Goal: Transaction & Acquisition: Purchase product/service

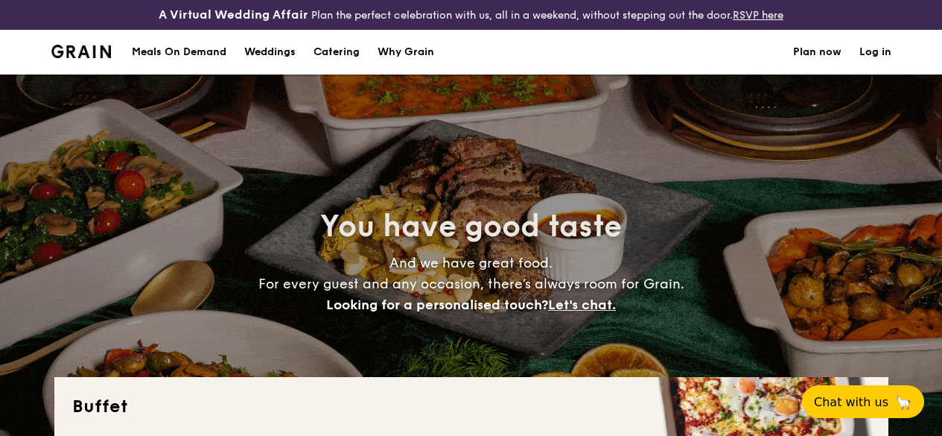
select select
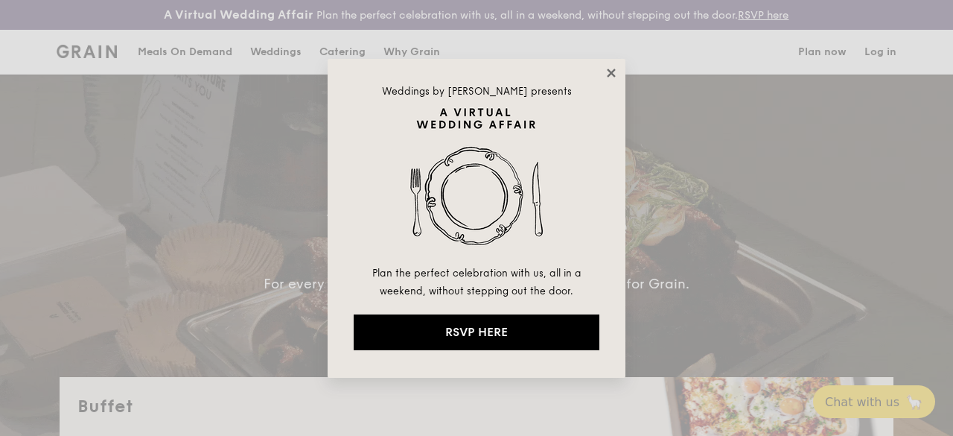
click at [617, 73] on icon at bounding box center [611, 72] width 13 height 13
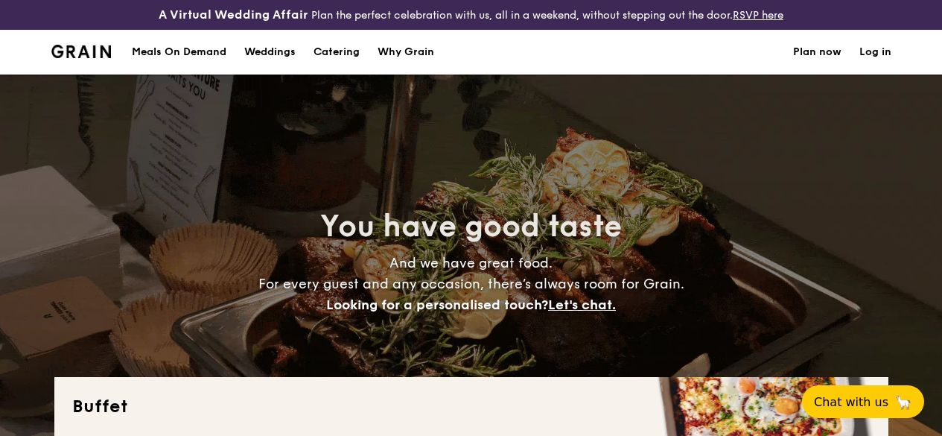
click at [203, 63] on div "Meals On Demand" at bounding box center [179, 52] width 95 height 45
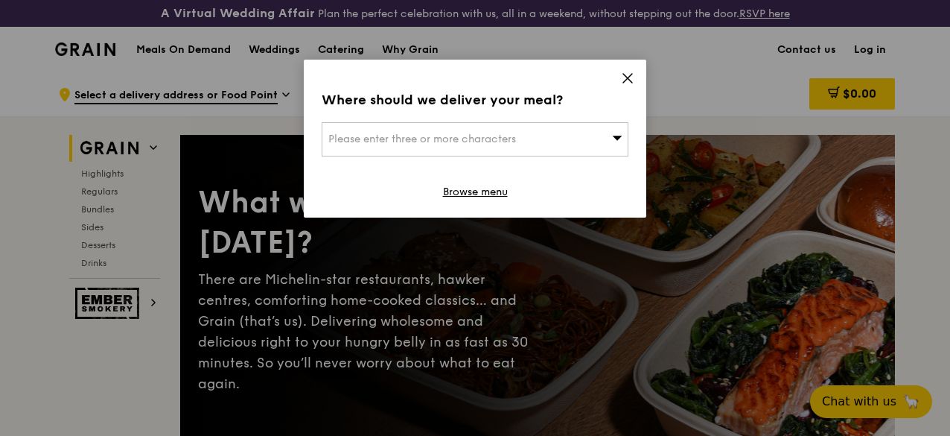
click at [547, 142] on div "Please enter three or more characters" at bounding box center [475, 139] width 307 height 34
type input "16 College Road College of Medicine Building, 169854"
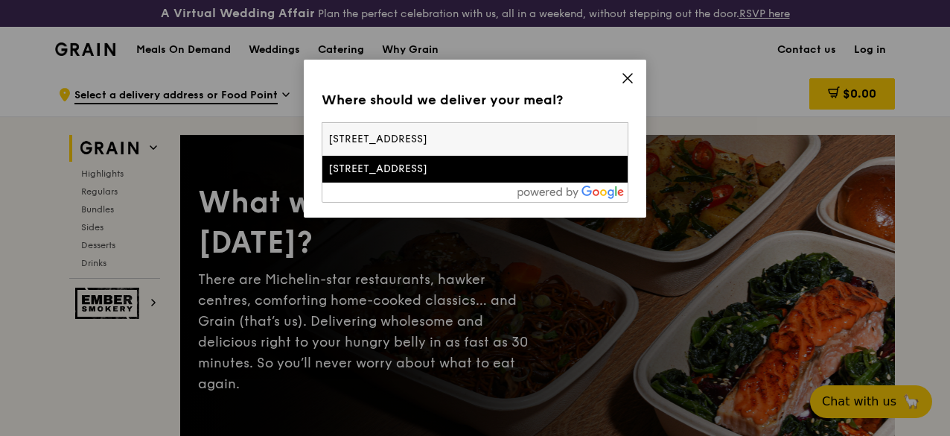
click at [419, 166] on div "16 College Road" at bounding box center [438, 169] width 220 height 15
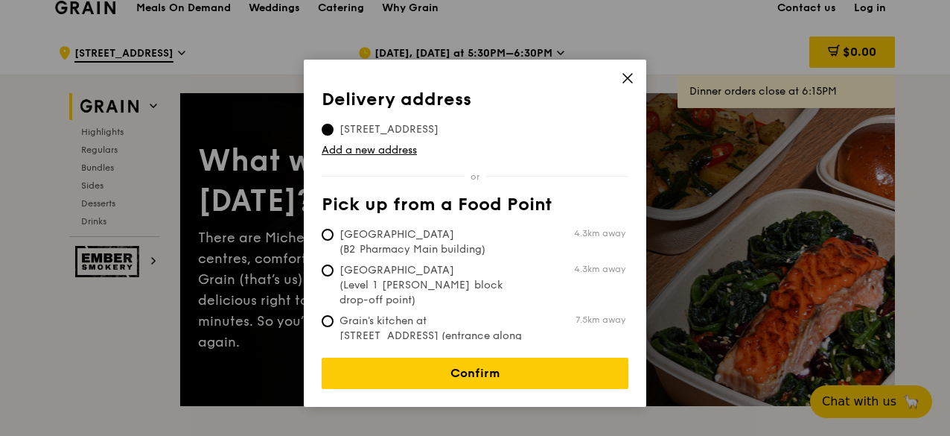
scroll to position [74, 0]
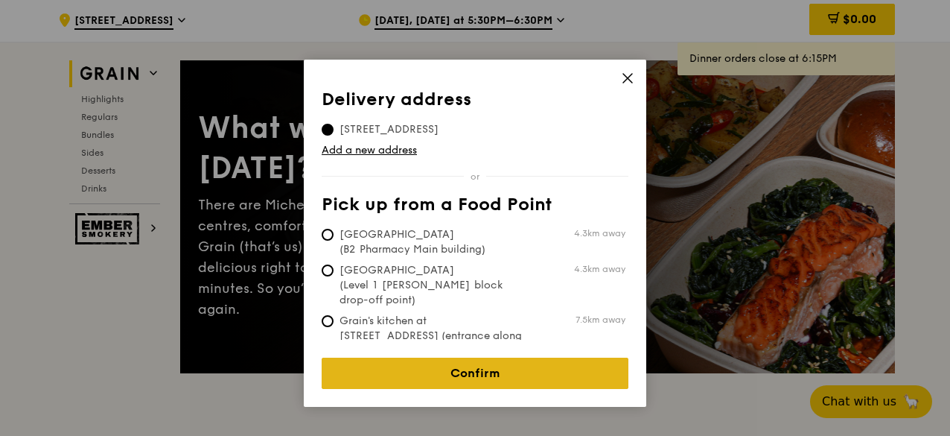
click at [493, 367] on link "Confirm" at bounding box center [475, 372] width 307 height 31
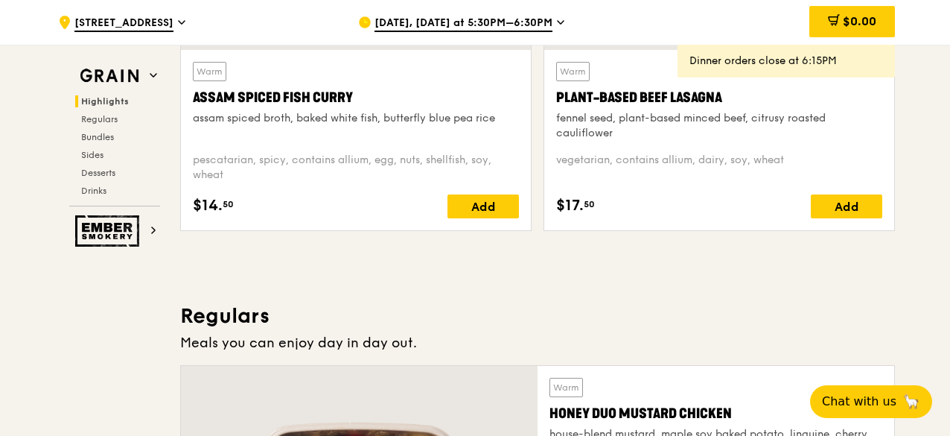
scroll to position [670, 0]
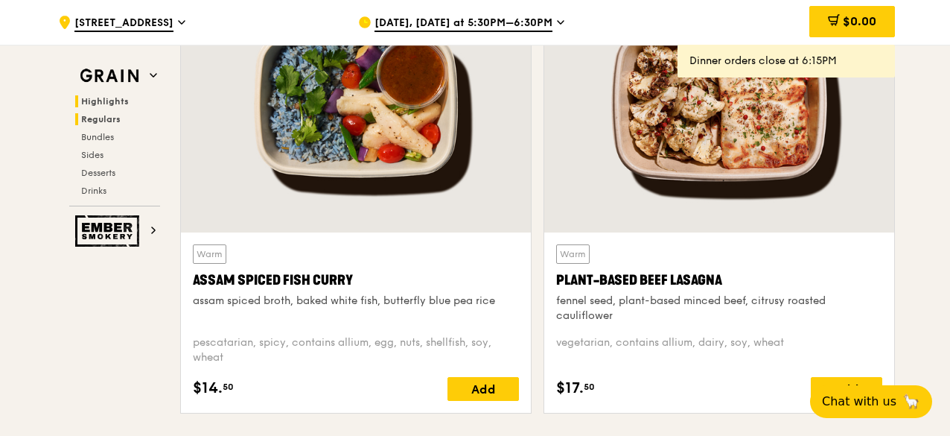
click at [92, 121] on span "Regulars" at bounding box center [100, 119] width 39 height 10
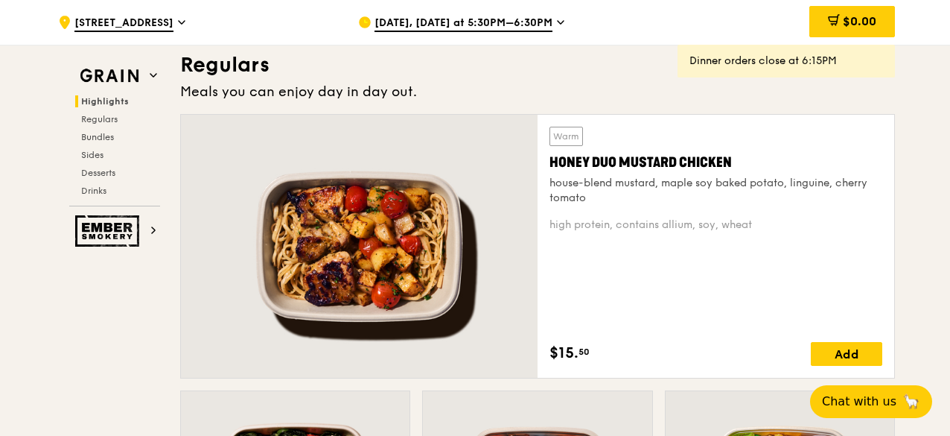
scroll to position [1034, 0]
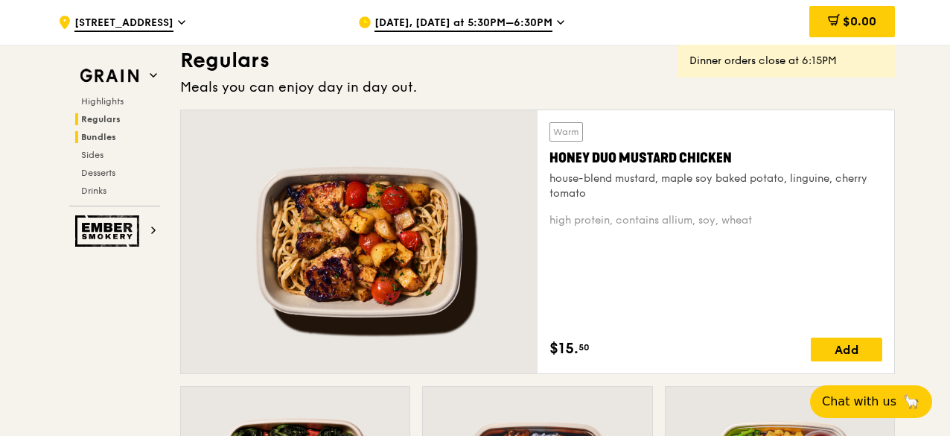
click at [95, 141] on span "Bundles" at bounding box center [98, 137] width 35 height 10
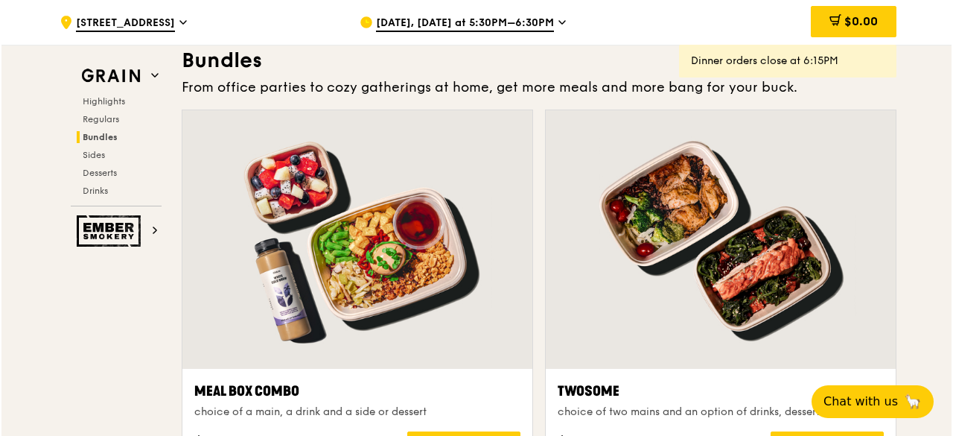
scroll to position [2274, 0]
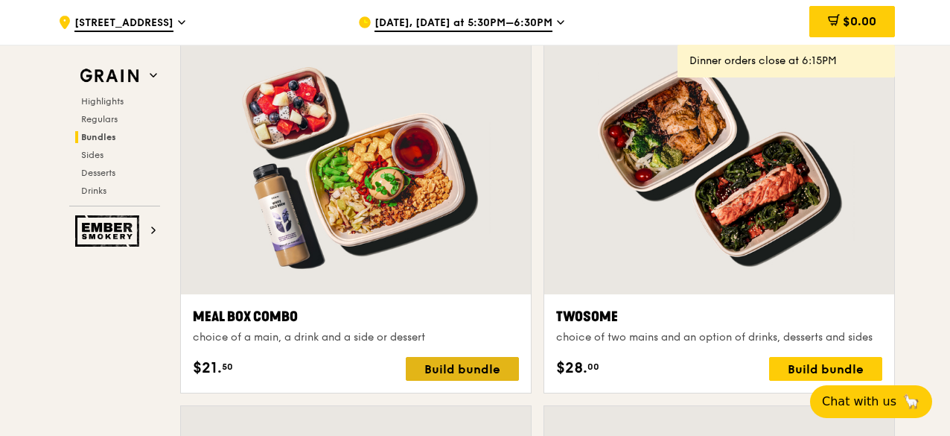
click at [460, 381] on div "Build bundle" at bounding box center [462, 369] width 113 height 24
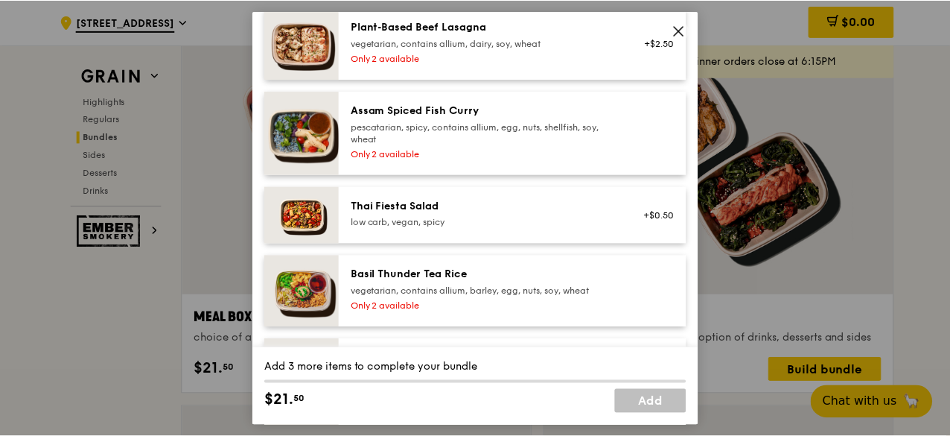
scroll to position [74, 0]
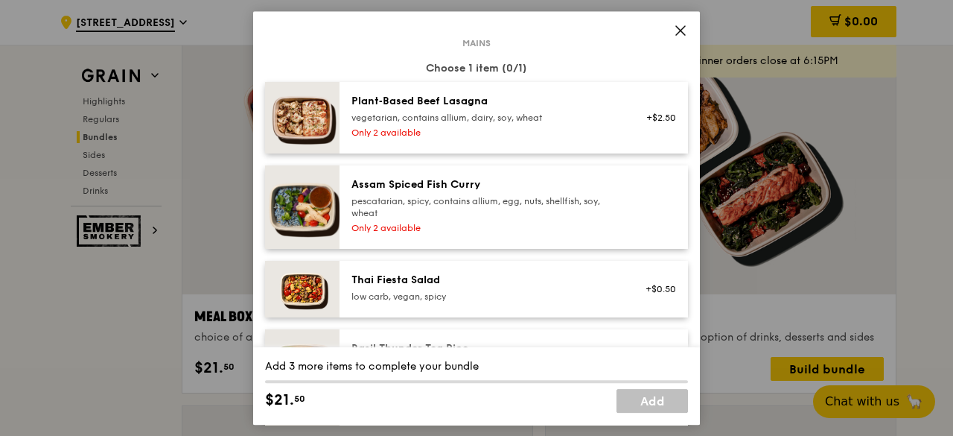
click at [673, 33] on span at bounding box center [680, 30] width 21 height 21
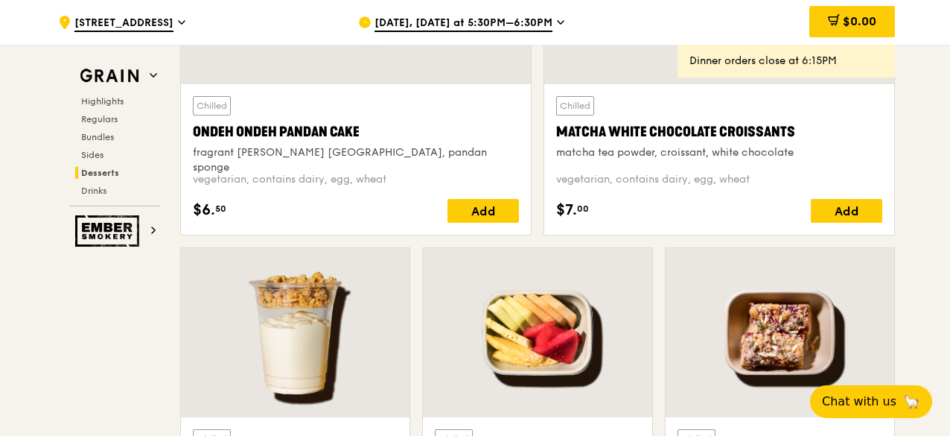
scroll to position [4510, 0]
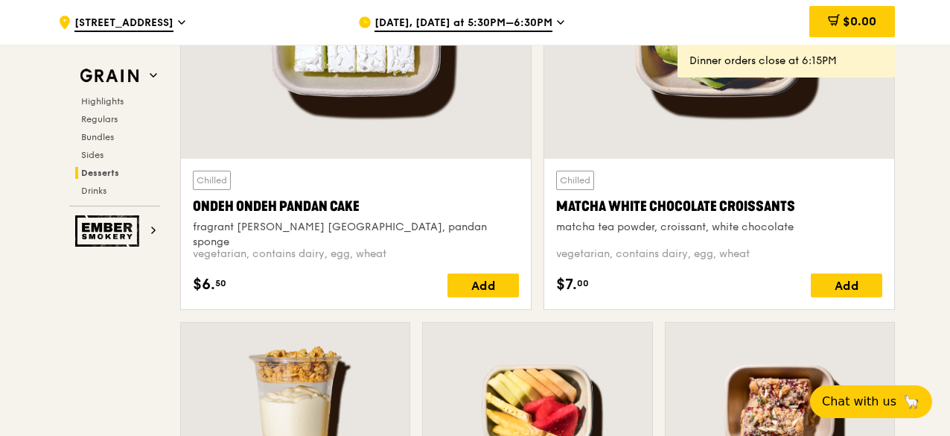
click at [433, 22] on span "Sep 26, Today at 5:30PM–6:30PM" at bounding box center [464, 24] width 178 height 16
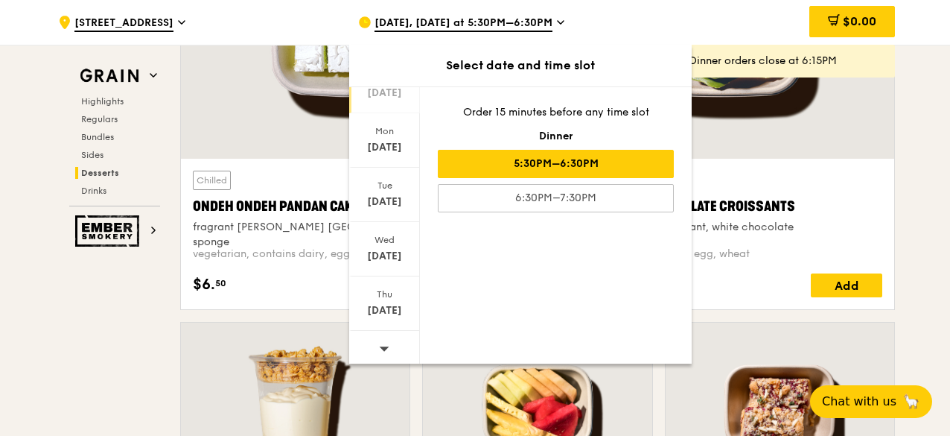
scroll to position [181, 0]
click at [384, 343] on icon at bounding box center [385, 343] width 10 height 4
click at [386, 242] on div "Wed Oct 8" at bounding box center [384, 244] width 71 height 54
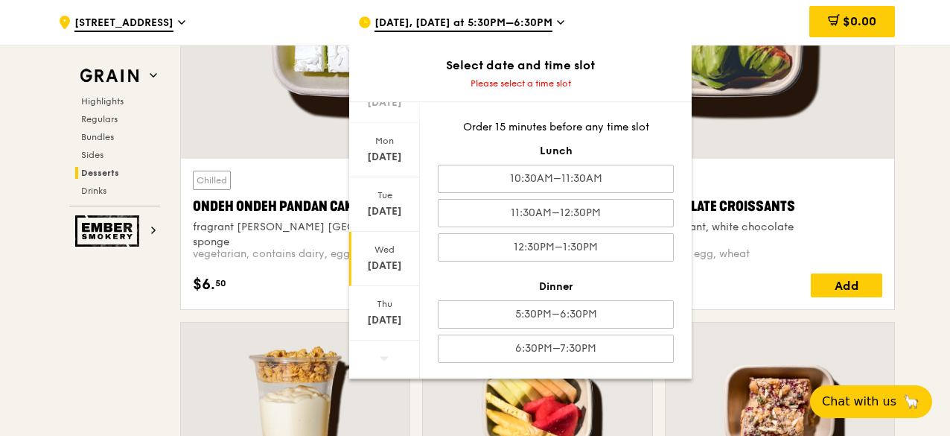
click at [894, 172] on div "Chilled Matcha White Chocolate Croissants matcha tea powder, croissant, white c…" at bounding box center [719, 234] width 350 height 150
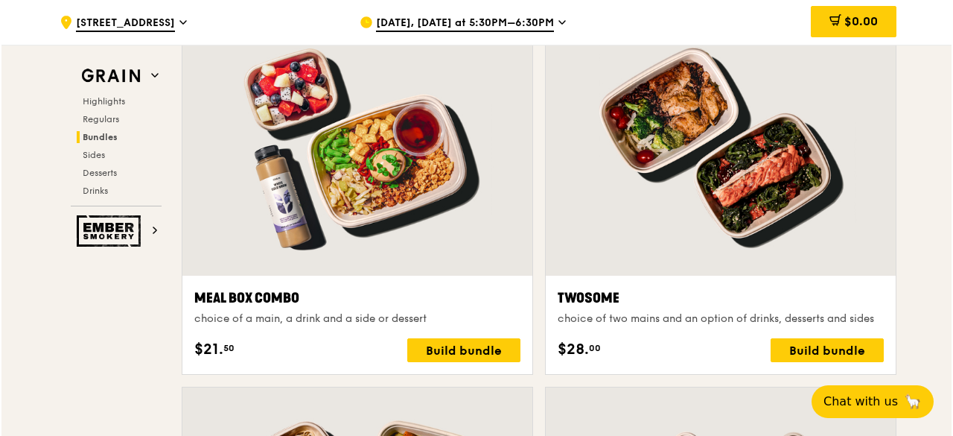
scroll to position [2348, 0]
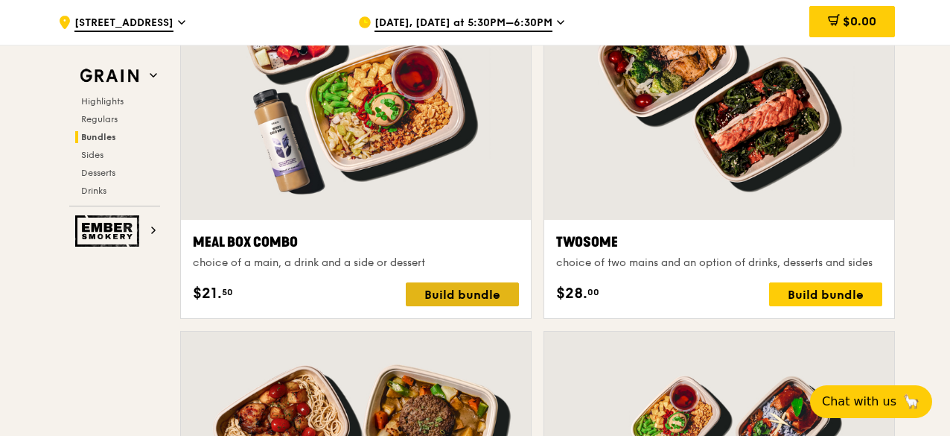
click at [443, 306] on div "Build bundle" at bounding box center [462, 294] width 113 height 24
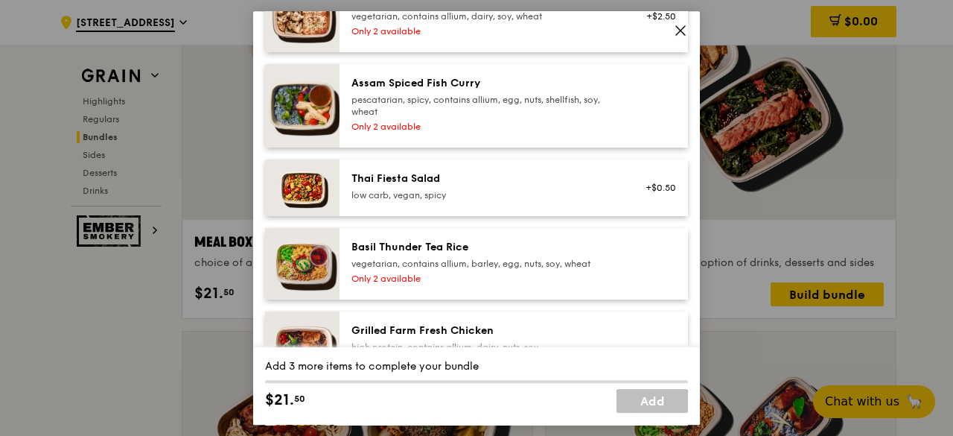
scroll to position [0, 0]
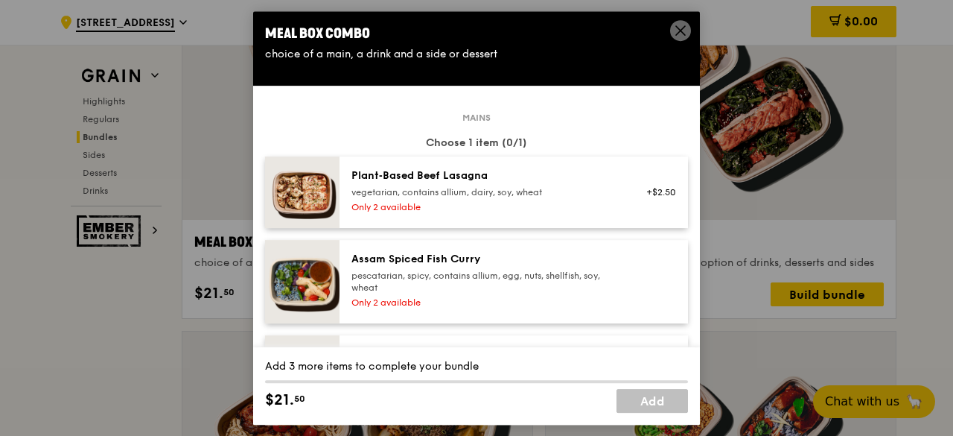
click at [516, 201] on div "Only 2 available" at bounding box center [485, 207] width 267 height 12
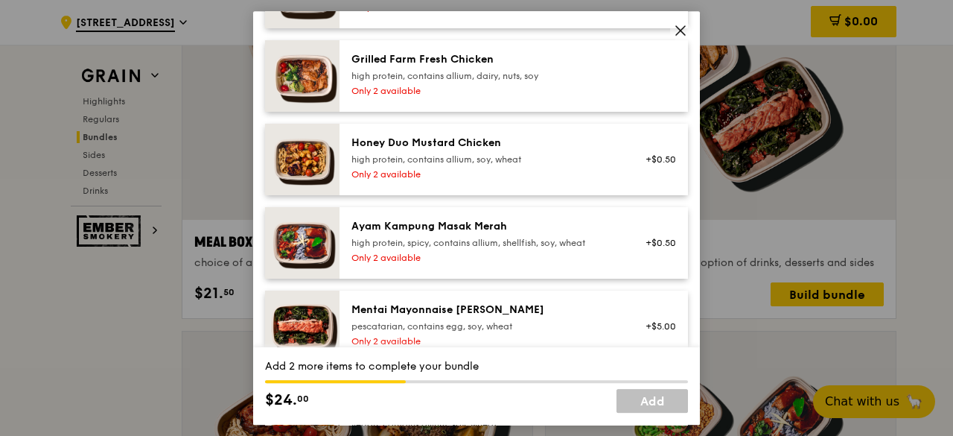
scroll to position [670, 0]
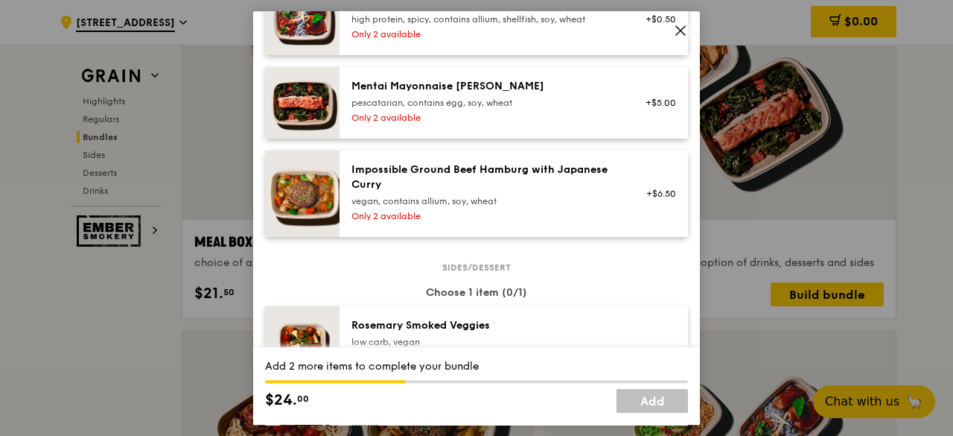
click at [417, 207] on div "Impossible Ground Beef Hamburg with Japanese Curry vegan, contains allium, soy,…" at bounding box center [485, 193] width 285 height 63
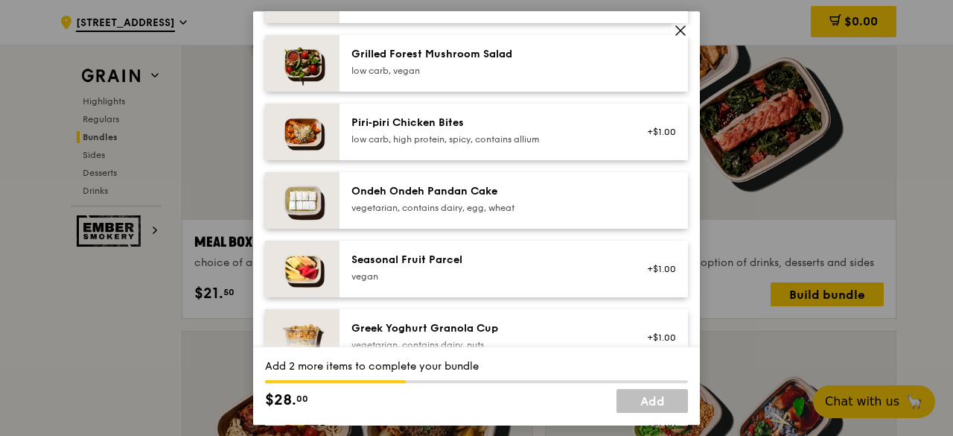
scroll to position [1266, 0]
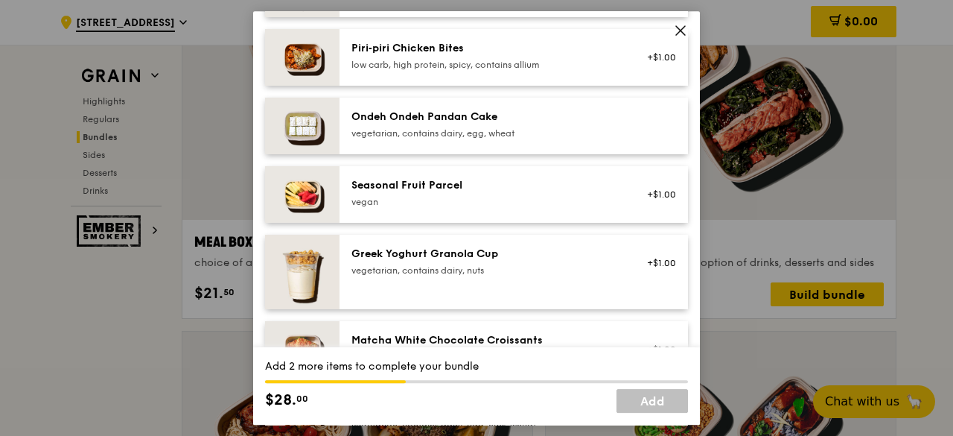
click at [529, 181] on div "Seasonal Fruit Parcel" at bounding box center [485, 185] width 267 height 15
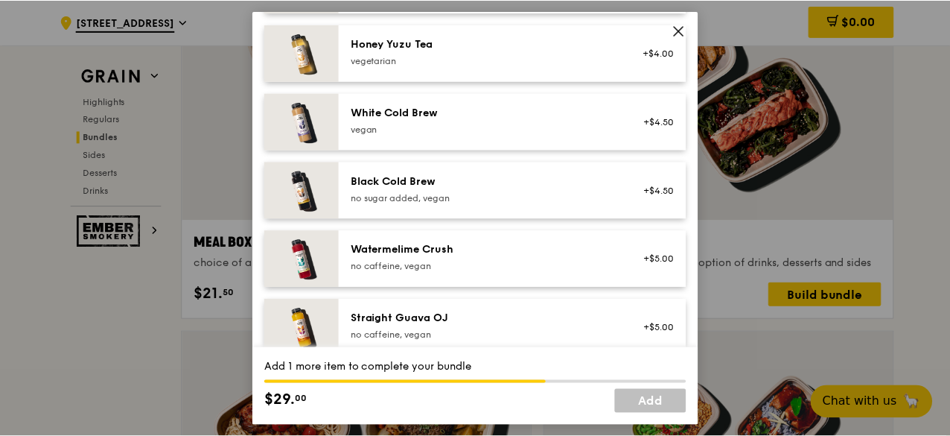
scroll to position [2050, 0]
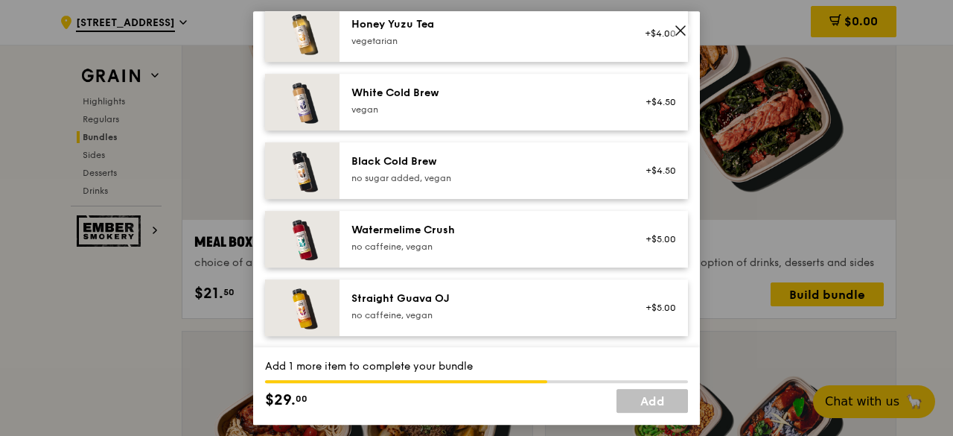
click at [471, 294] on div "Straight Guava OJ" at bounding box center [485, 298] width 267 height 15
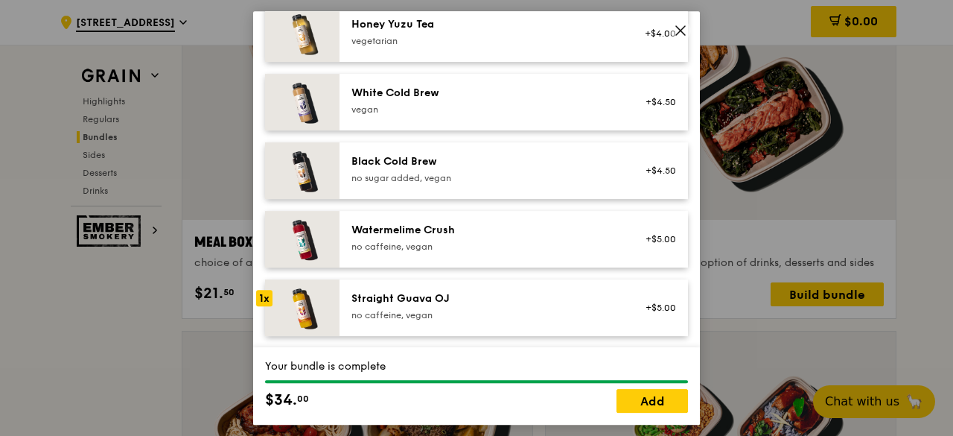
click at [678, 36] on span at bounding box center [680, 33] width 13 height 16
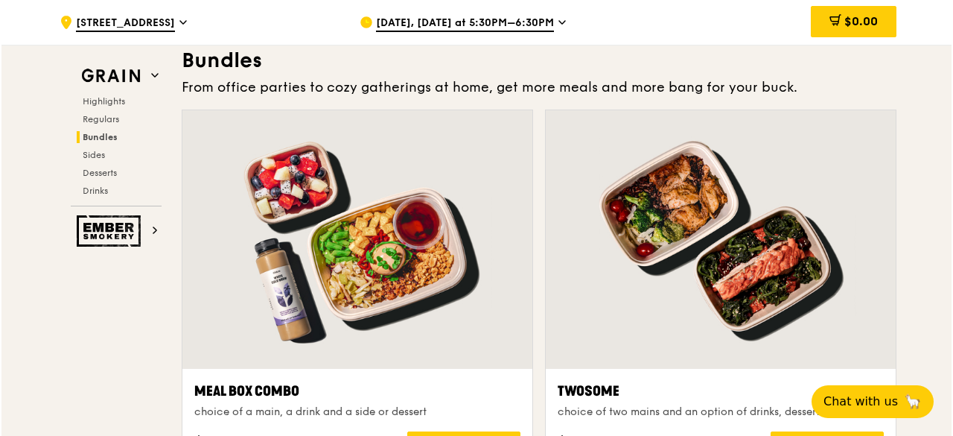
scroll to position [2274, 0]
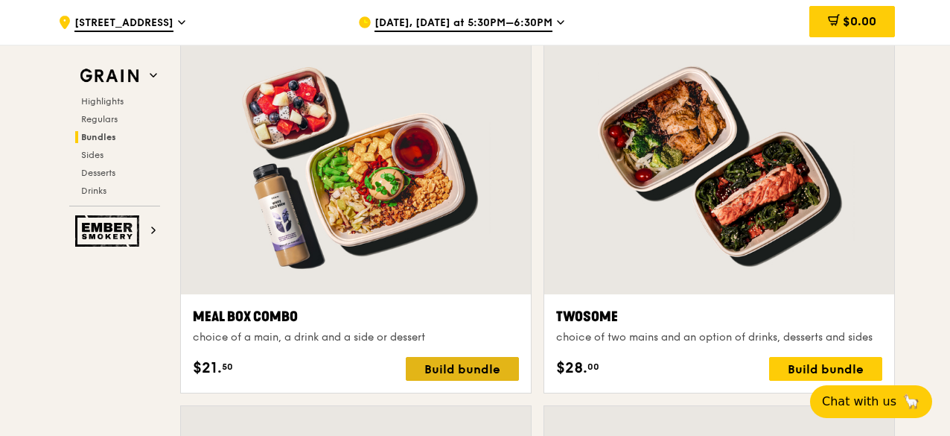
click at [477, 376] on div "Build bundle" at bounding box center [462, 369] width 113 height 24
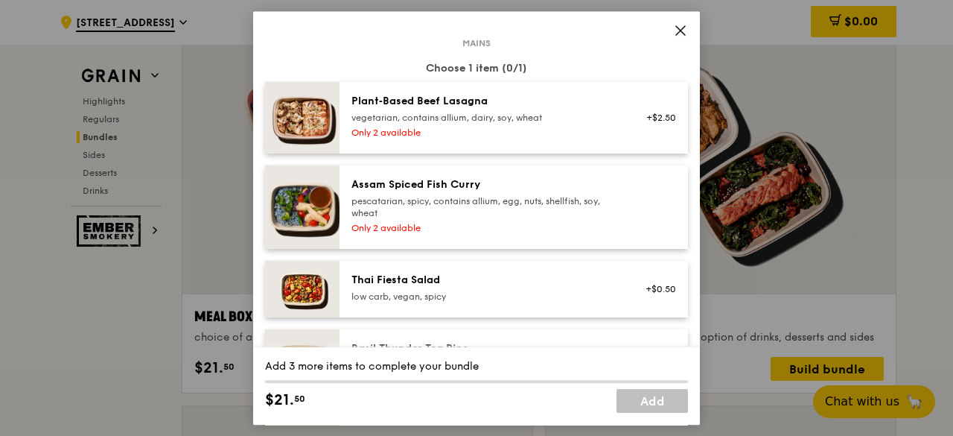
click at [539, 136] on div "Only 2 available" at bounding box center [485, 133] width 267 height 12
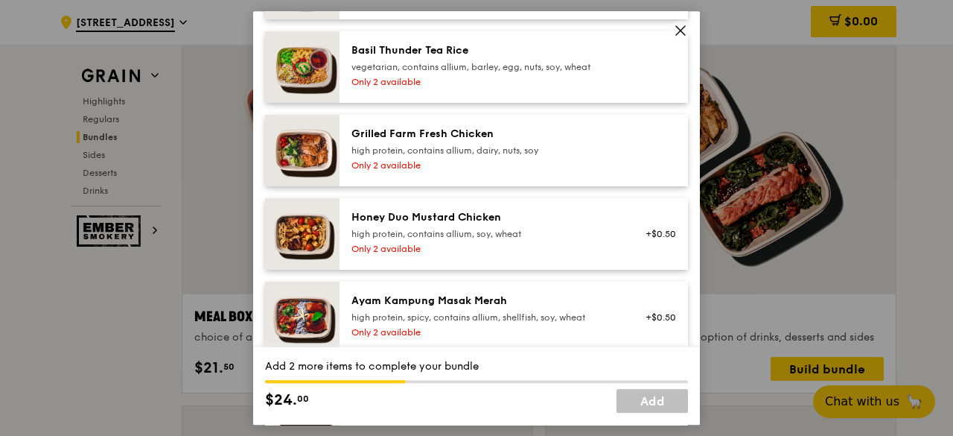
click at [487, 215] on div "Honey Duo Mustard Chicken" at bounding box center [485, 217] width 267 height 15
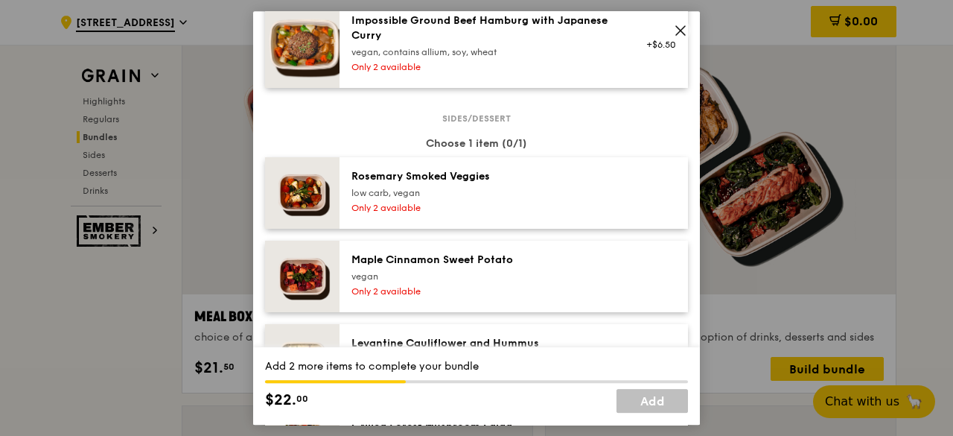
drag, startPoint x: 480, startPoint y: 225, endPoint x: 482, endPoint y: 217, distance: 7.8
click at [482, 217] on div "Rosemary Smoked Veggies low carb, vegan Only 2 available" at bounding box center [514, 192] width 349 height 71
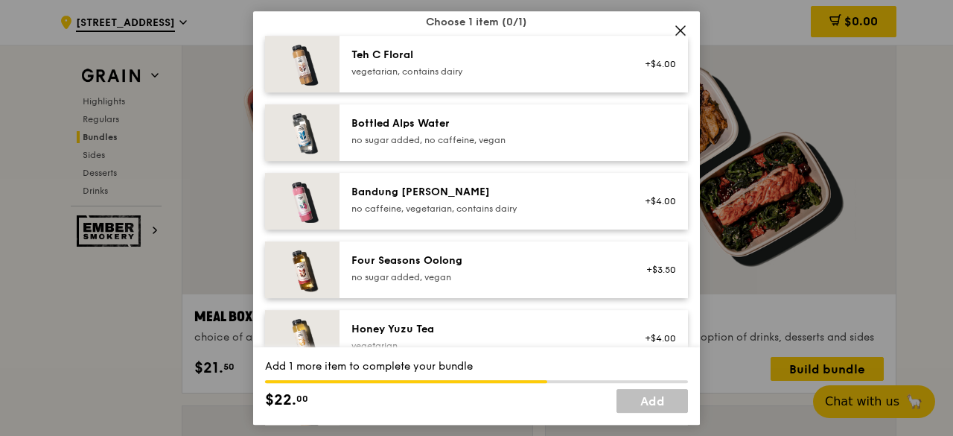
scroll to position [1713, 0]
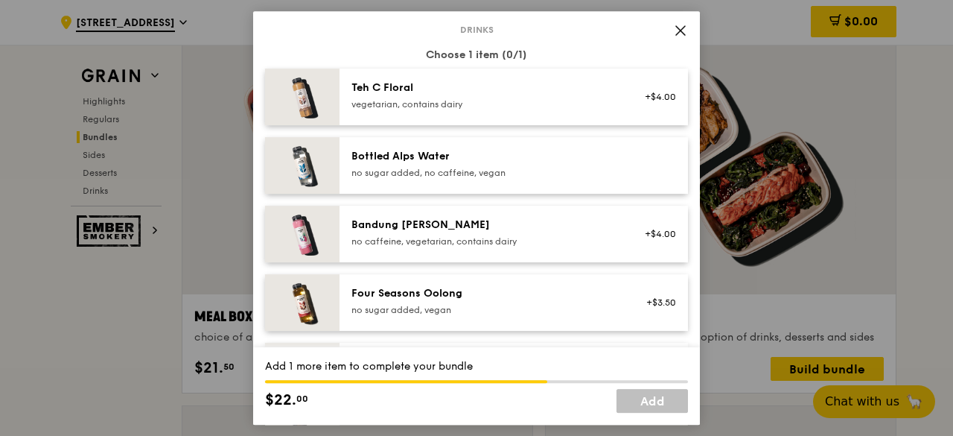
click at [514, 104] on div "vegetarian, contains dairy" at bounding box center [485, 104] width 267 height 12
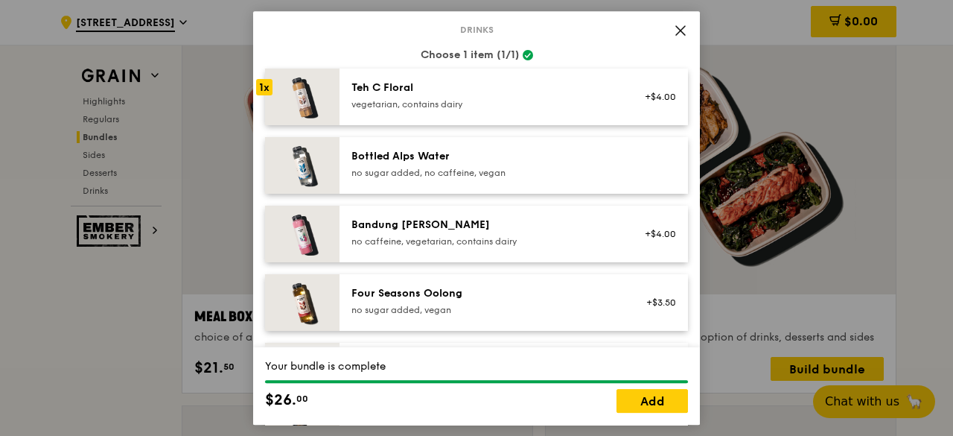
scroll to position [2011, 0]
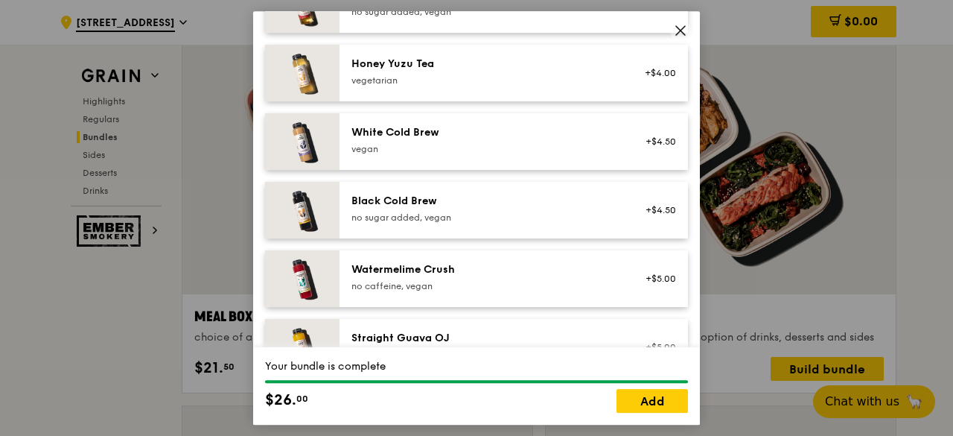
click at [538, 201] on div "Black Cold Brew" at bounding box center [485, 201] width 267 height 15
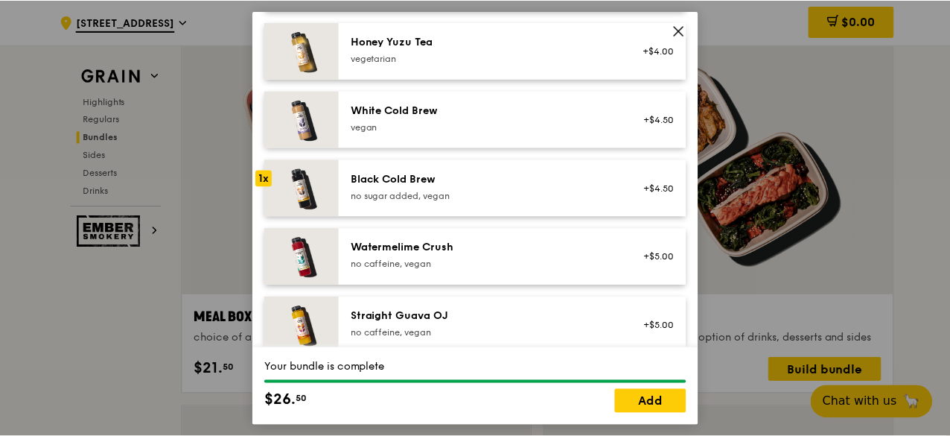
scroll to position [2050, 0]
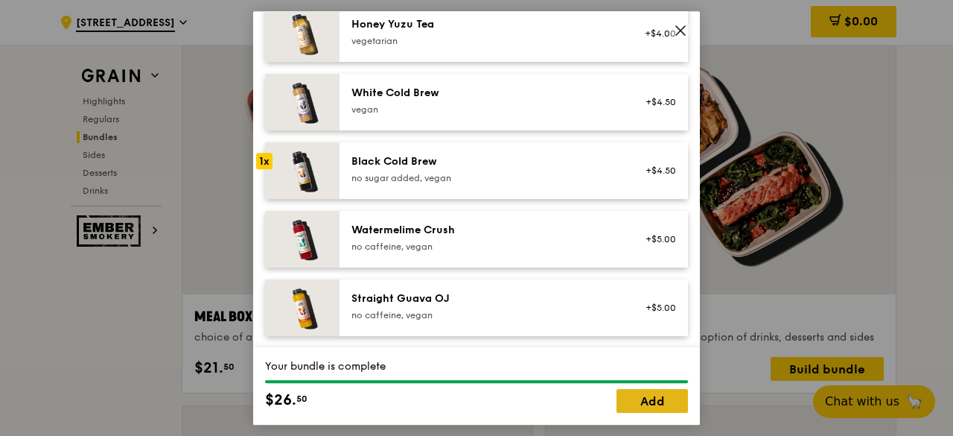
click at [659, 393] on link "Add" at bounding box center [652, 401] width 71 height 24
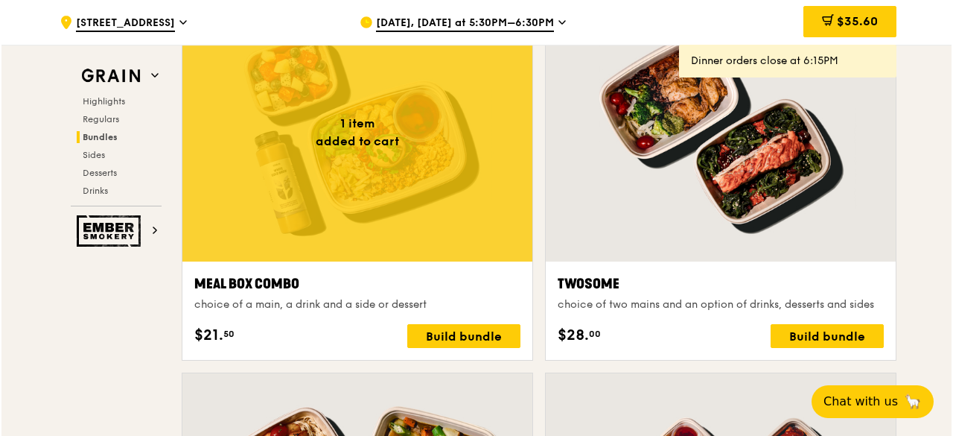
scroll to position [2348, 0]
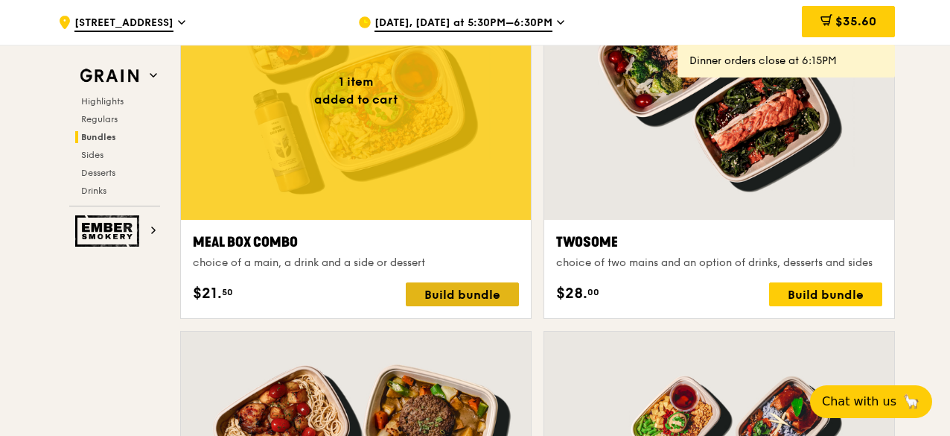
click at [469, 305] on div "Build bundle" at bounding box center [462, 294] width 113 height 24
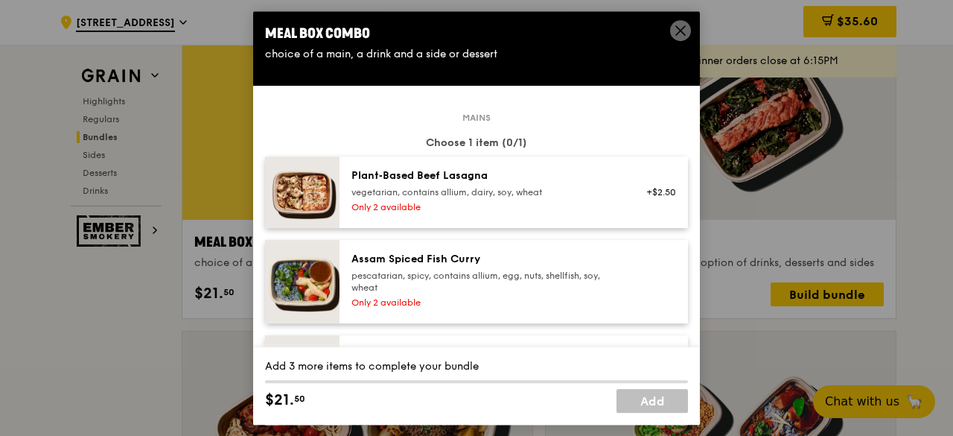
drag, startPoint x: 477, startPoint y: 276, endPoint x: 473, endPoint y: 290, distance: 14.6
click at [473, 290] on div "pescatarian, spicy, contains allium, egg, nuts, shellfish, soy, wheat" at bounding box center [485, 282] width 267 height 24
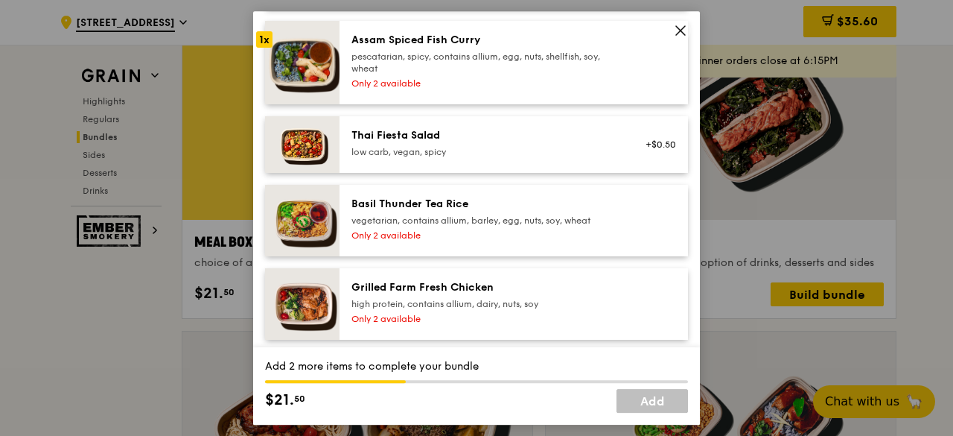
scroll to position [298, 0]
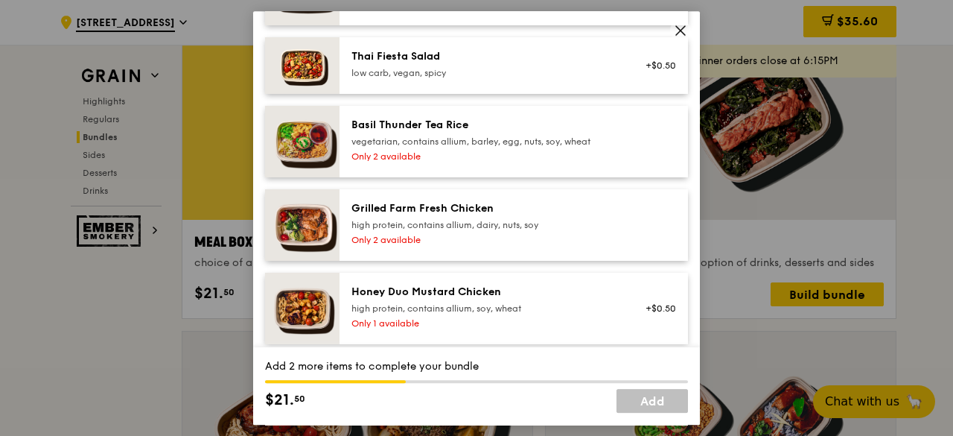
click at [433, 271] on div "Mains Choose 1 item (1/1) Plant‑Based Beef Lasagna vegetarian, contains allium,…" at bounding box center [476, 229] width 423 height 820
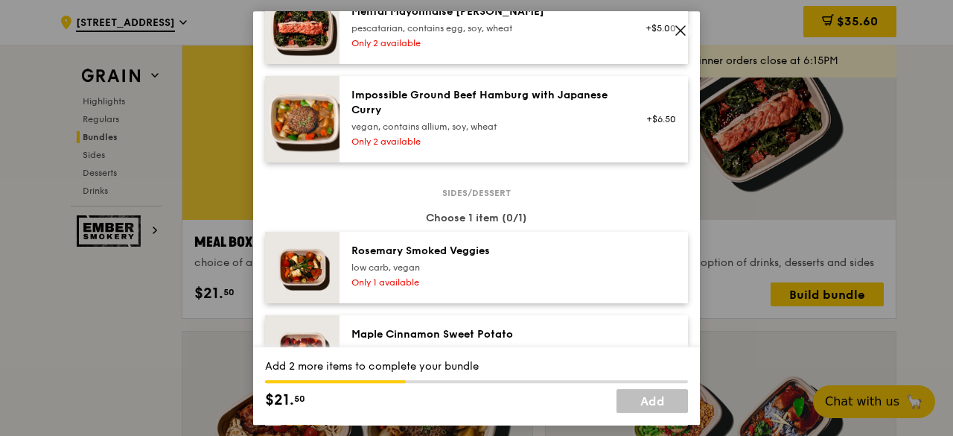
click at [457, 261] on div "low carb, vegan" at bounding box center [485, 267] width 267 height 12
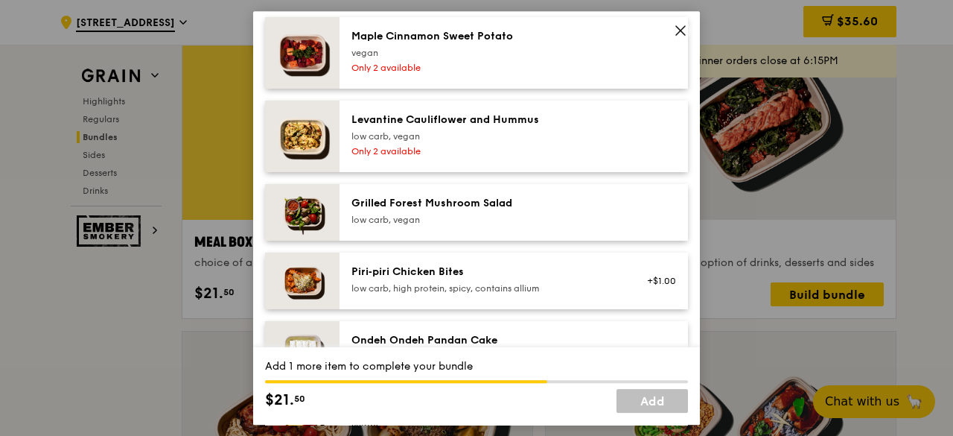
click at [457, 272] on div "Piri‑piri Chicken Bites" at bounding box center [485, 271] width 267 height 15
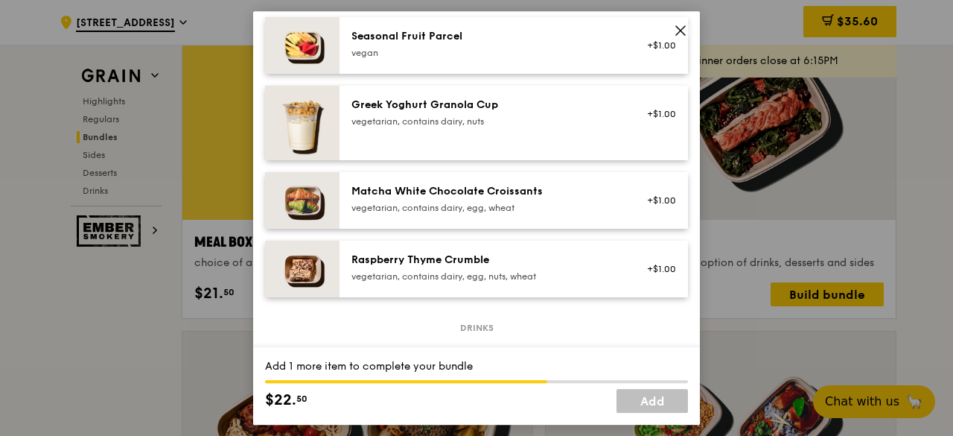
click at [464, 270] on div "vegetarian, contains dairy, egg, nuts, wheat" at bounding box center [485, 276] width 267 height 12
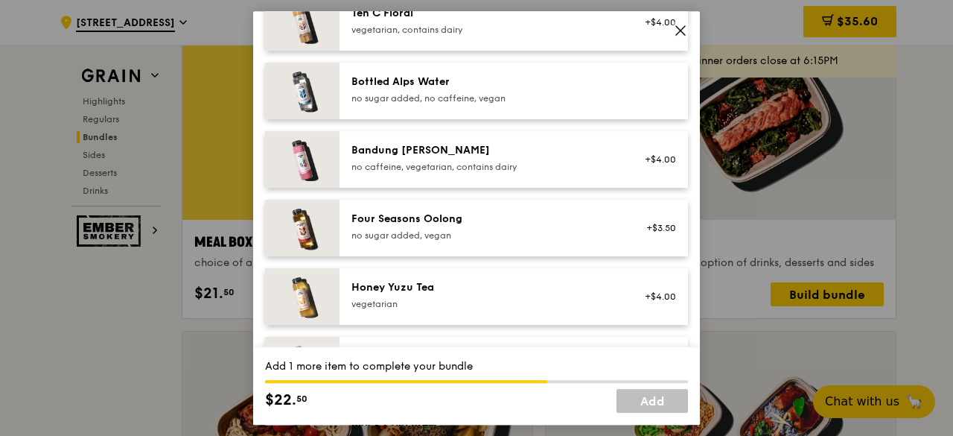
click at [476, 234] on div "no sugar added, vegan" at bounding box center [485, 235] width 267 height 12
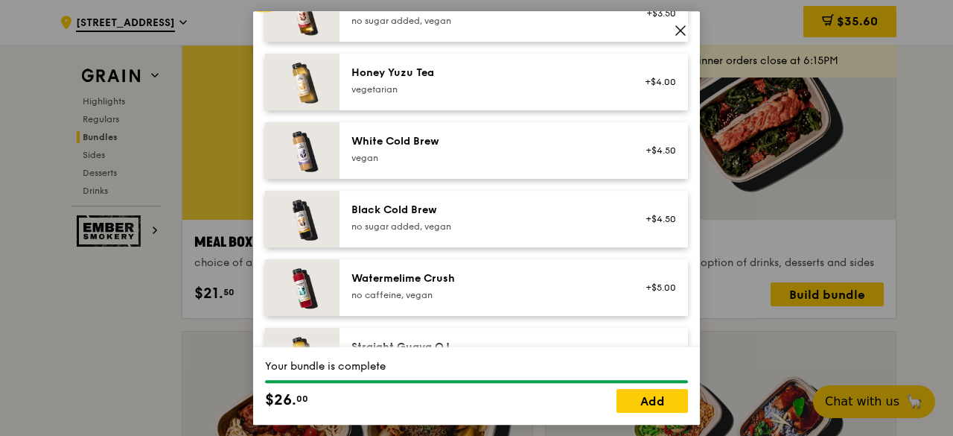
scroll to position [2011, 0]
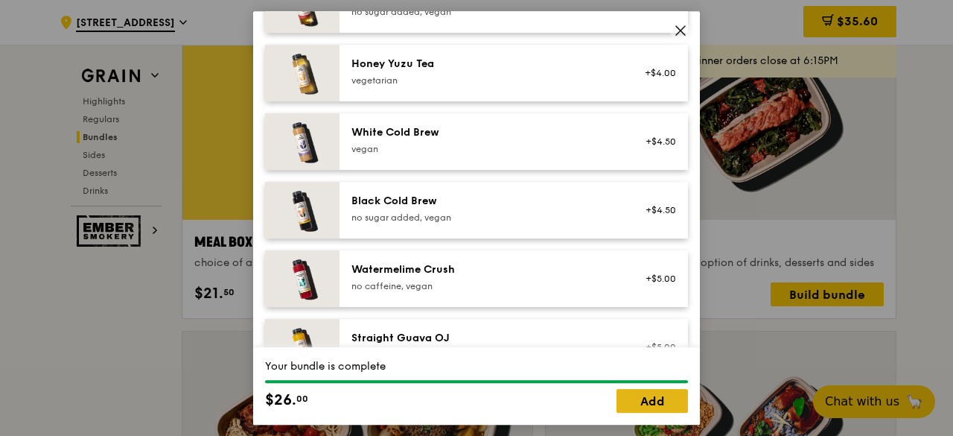
click at [639, 401] on link "Add" at bounding box center [652, 401] width 71 height 24
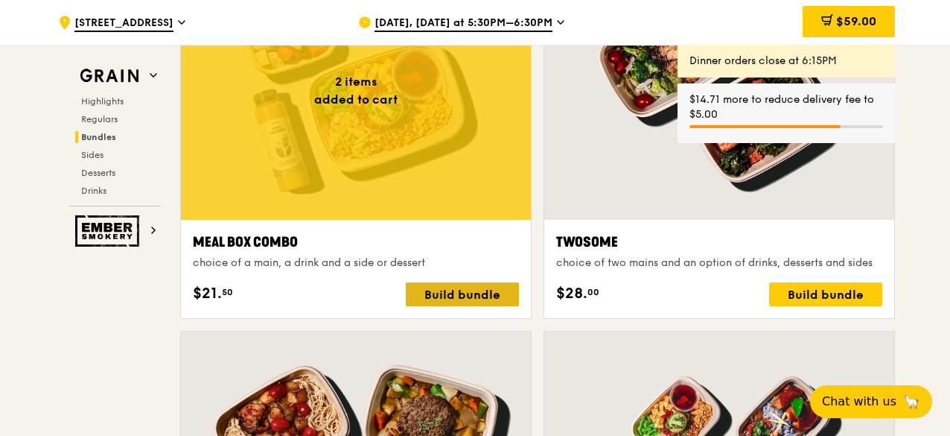
click at [445, 306] on div "Build bundle" at bounding box center [462, 294] width 113 height 24
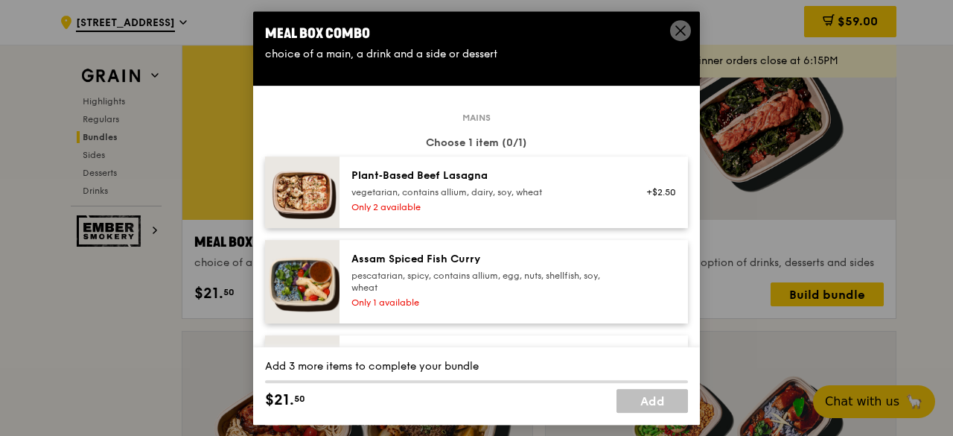
click at [471, 293] on div "Assam Spiced Fish Curry pescatarian, spicy, contains allium, egg, nuts, shellfi…" at bounding box center [485, 282] width 285 height 60
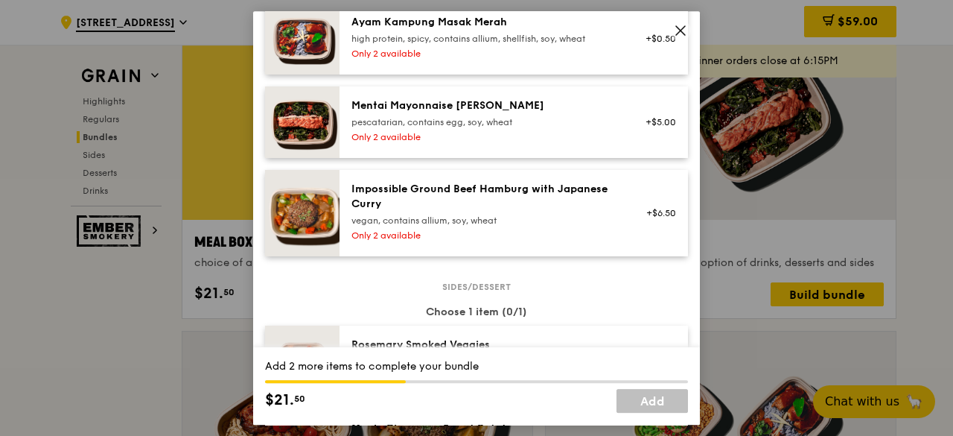
scroll to position [894, 0]
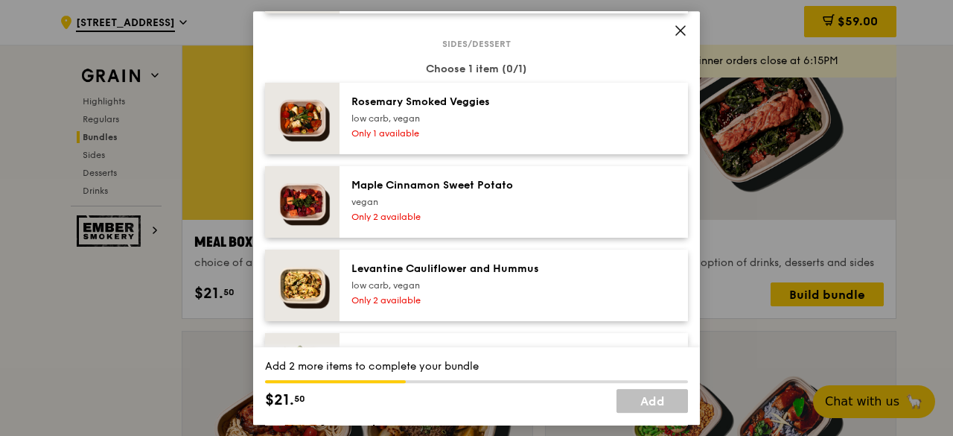
click at [474, 242] on div "Sides/dessert Choose 1 item (0/1) Rosemary Smoked Veggies low carb, vegan Only …" at bounding box center [476, 436] width 423 height 787
click at [492, 200] on div "vegan" at bounding box center [485, 202] width 267 height 12
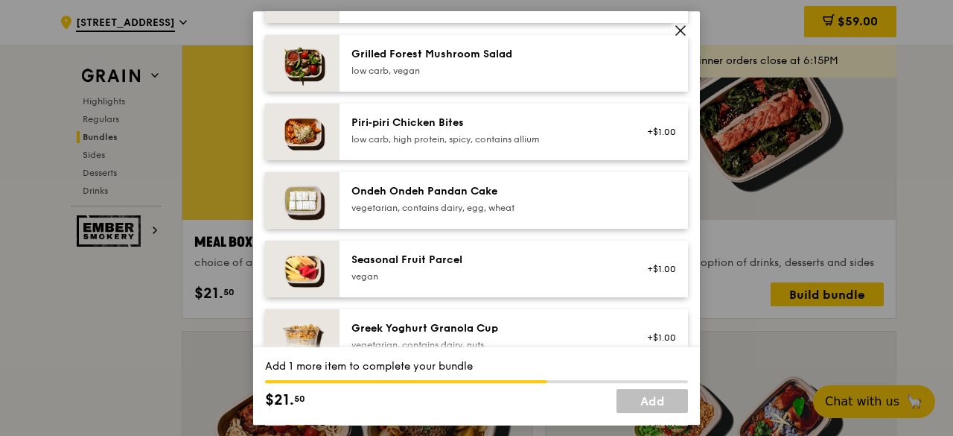
click at [460, 252] on div "Seasonal Fruit Parcel" at bounding box center [485, 259] width 267 height 15
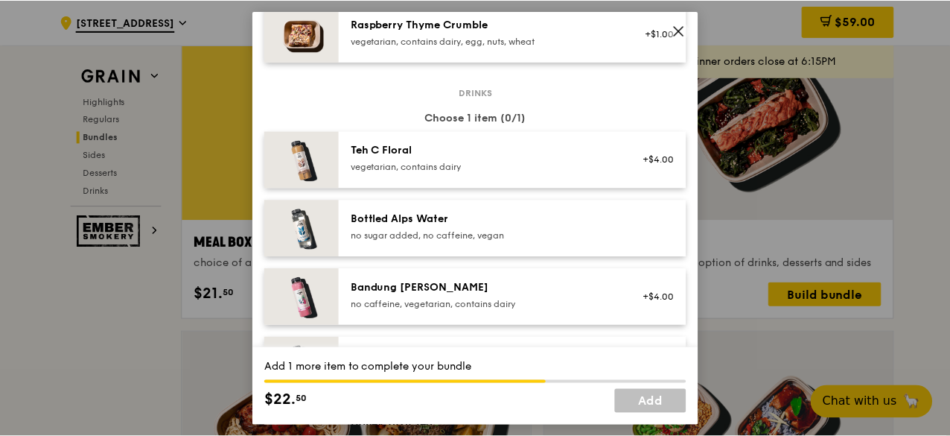
scroll to position [1862, 0]
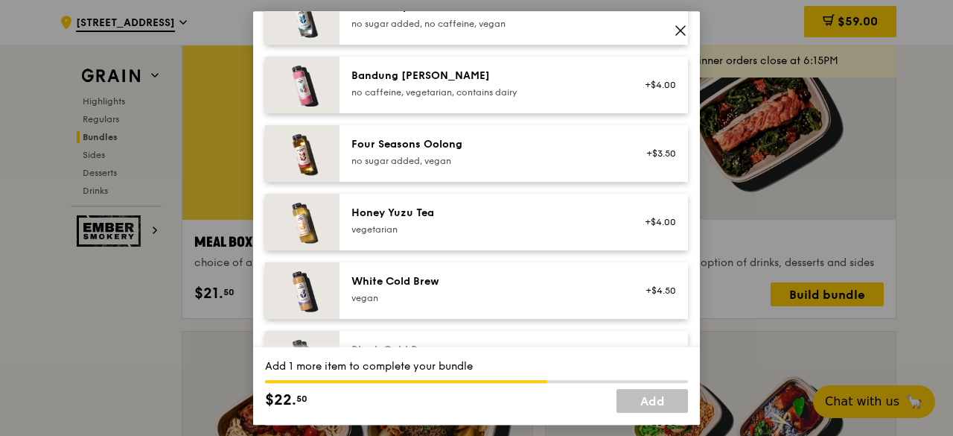
click at [472, 244] on div "Honey Yuzu Tea vegetarian +$4.00" at bounding box center [514, 222] width 349 height 57
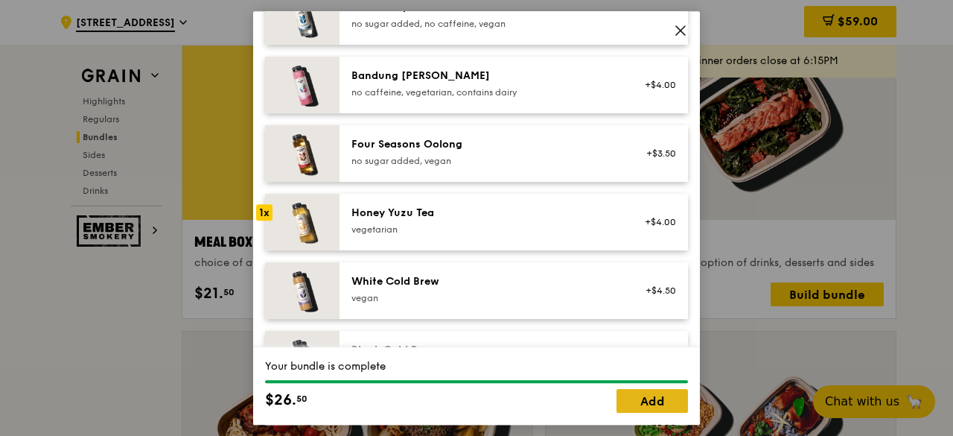
click at [654, 402] on link "Add" at bounding box center [652, 401] width 71 height 24
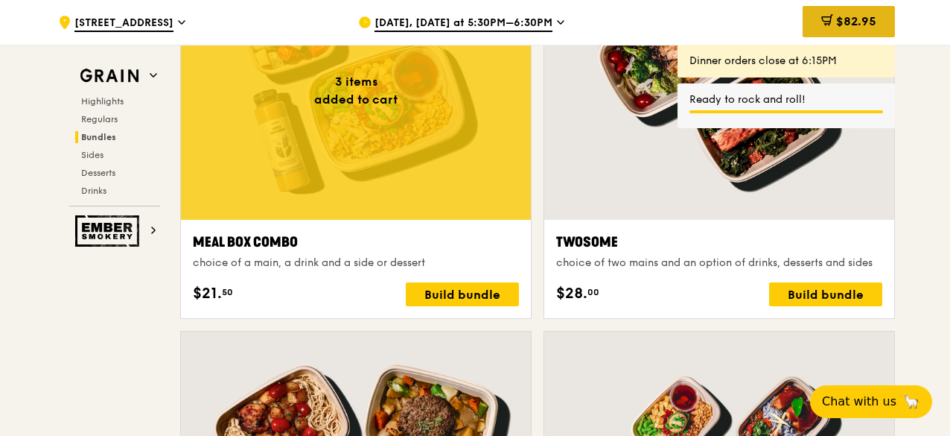
click at [847, 29] on div "$82.95" at bounding box center [849, 21] width 92 height 31
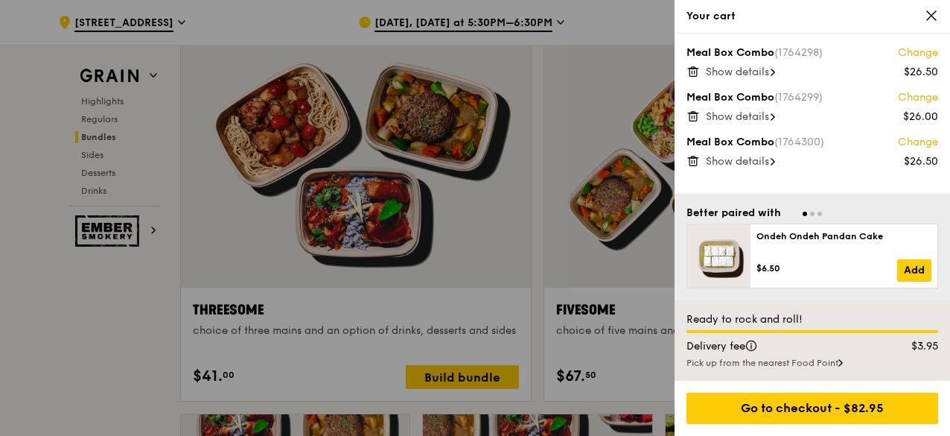
scroll to position [2646, 0]
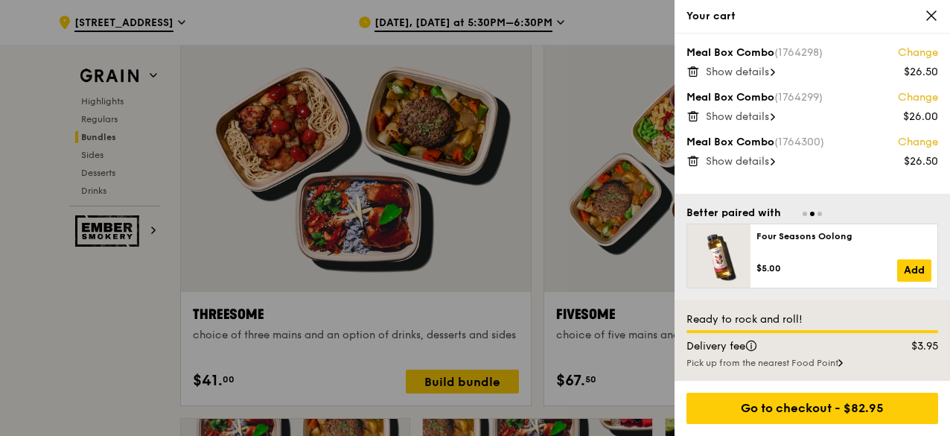
click at [581, 19] on div at bounding box center [475, 218] width 950 height 436
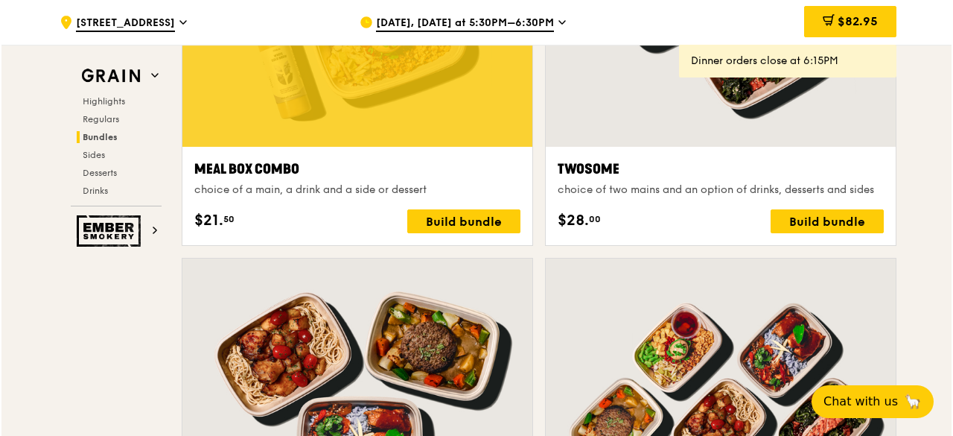
scroll to position [2423, 0]
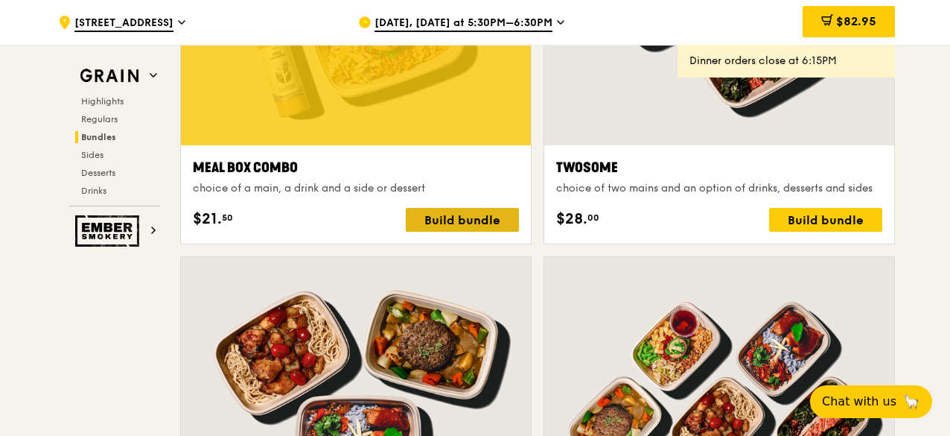
click at [454, 232] on div "Build bundle" at bounding box center [462, 220] width 113 height 24
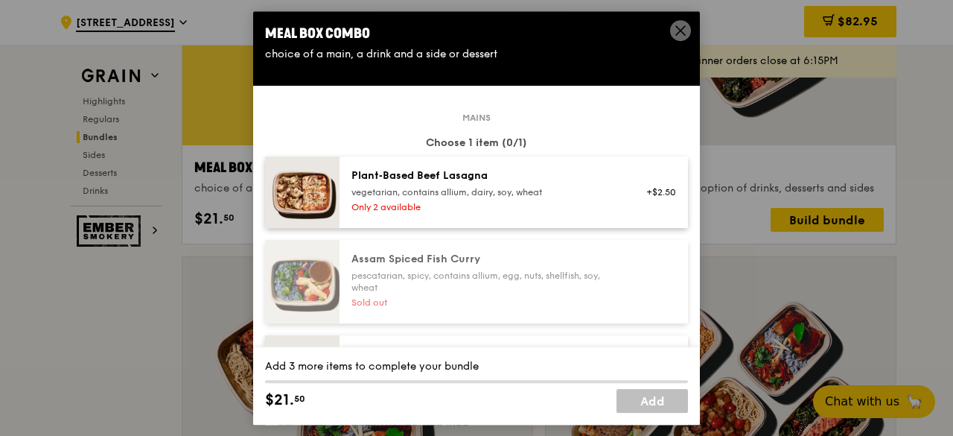
click at [469, 198] on div "Plant‑Based Beef Lasagna vegetarian, contains allium, dairy, soy, wheat Only 2 …" at bounding box center [485, 192] width 285 height 48
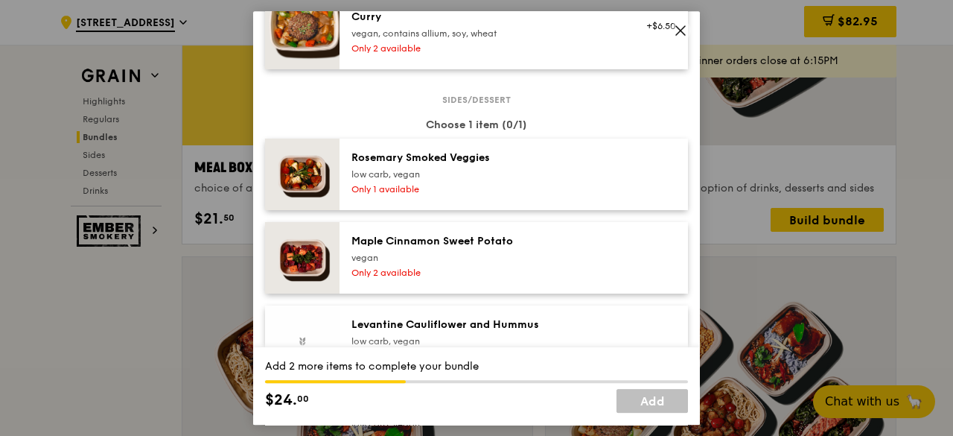
scroll to position [894, 0]
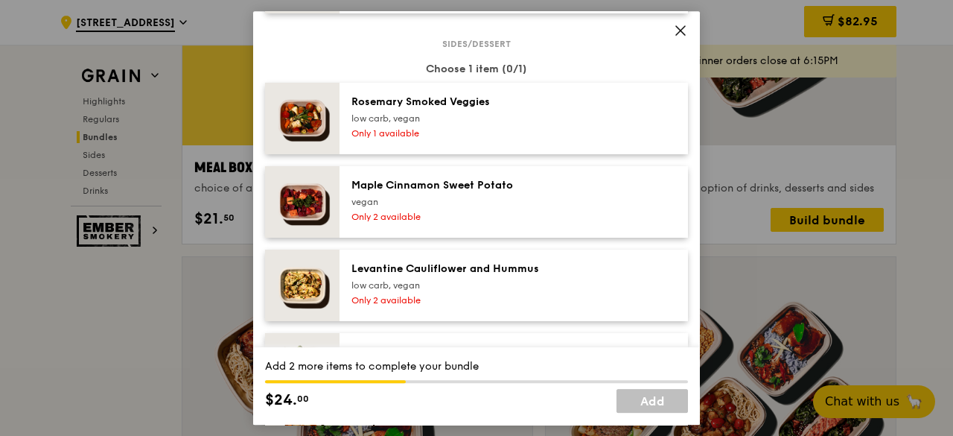
click at [489, 243] on div "Sides/dessert Choose 1 item (0/1) Rosemary Smoked Veggies low carb, vegan Only …" at bounding box center [476, 436] width 423 height 787
click at [478, 267] on div "Levantine Cauliflower and Hummus" at bounding box center [485, 268] width 267 height 15
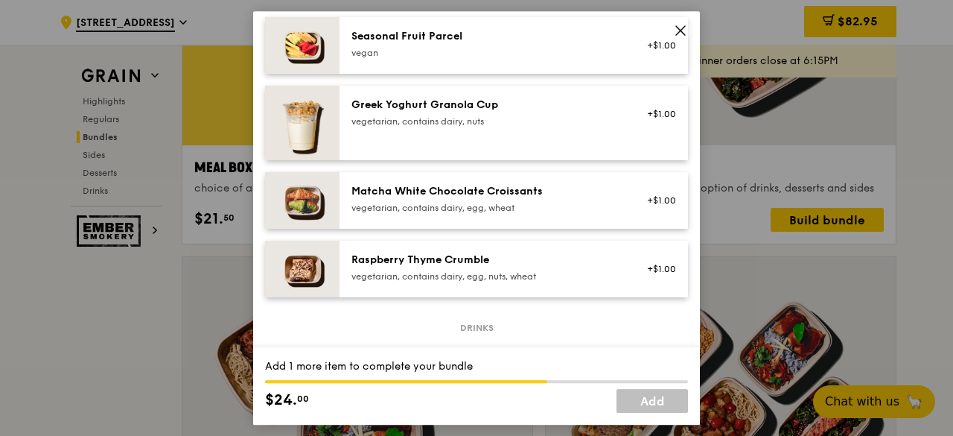
drag, startPoint x: 492, startPoint y: 147, endPoint x: 498, endPoint y: 134, distance: 14.7
click at [498, 133] on div "Greek Yoghurt Granola Cup vegetarian, contains dairy, nuts +$1.00" at bounding box center [514, 123] width 325 height 51
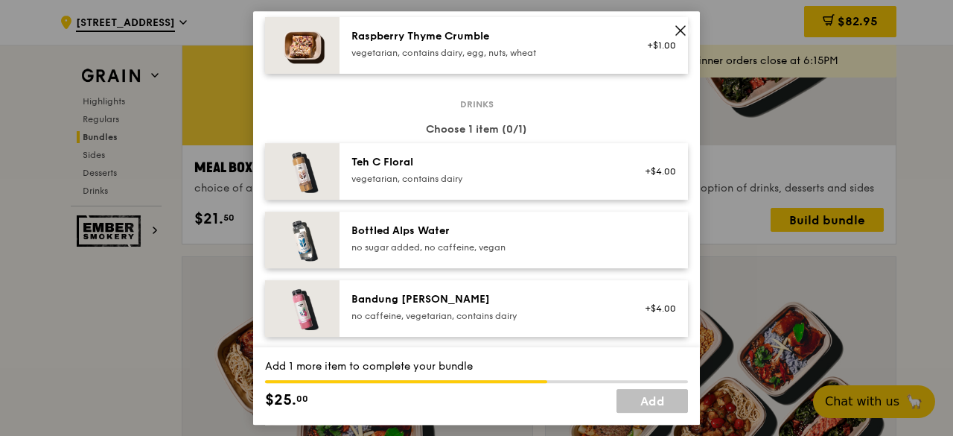
click at [500, 182] on div "vegetarian, contains dairy" at bounding box center [485, 179] width 267 height 12
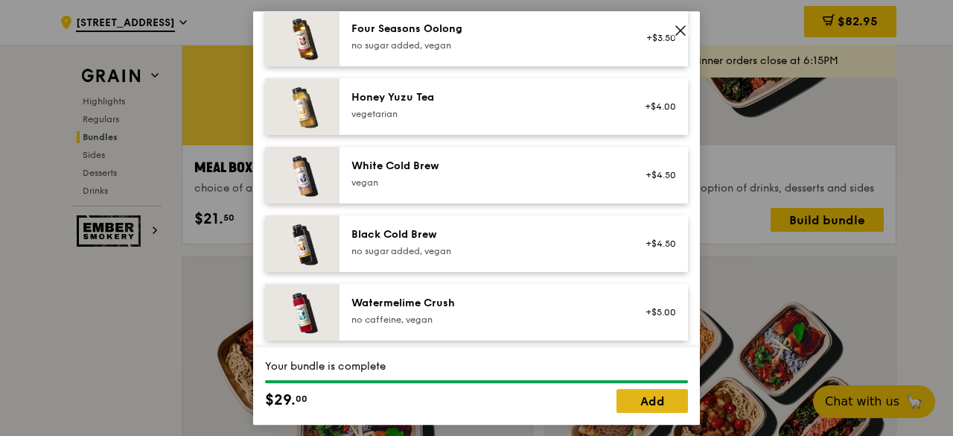
scroll to position [1975, 0]
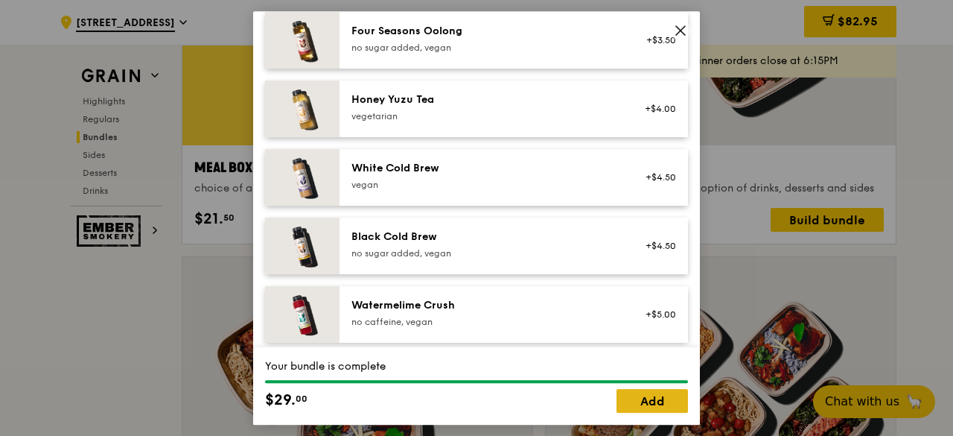
click at [649, 398] on link "Add" at bounding box center [652, 401] width 71 height 24
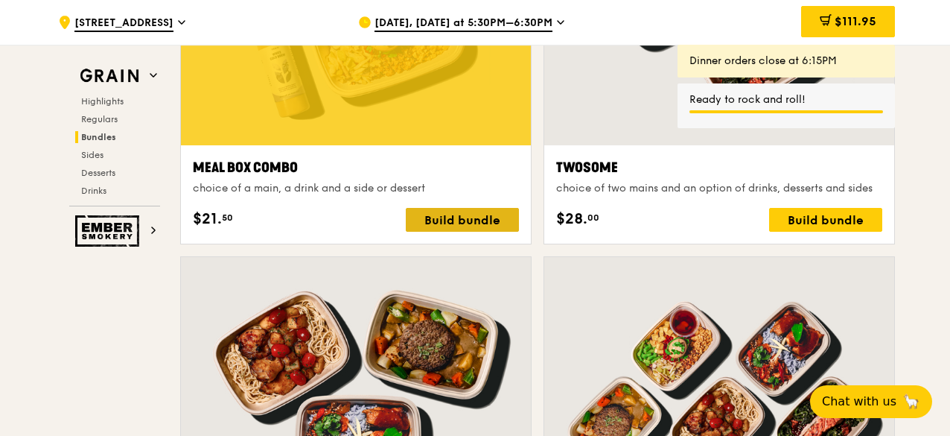
click at [459, 228] on div "Build bundle" at bounding box center [462, 220] width 113 height 24
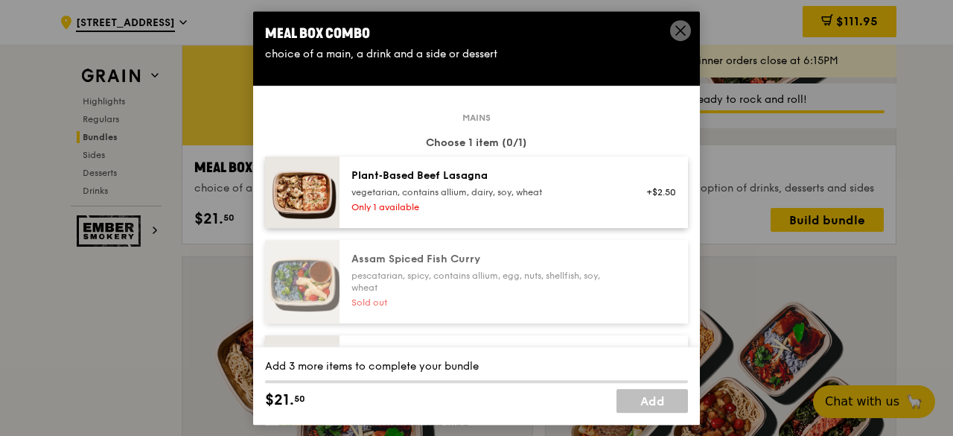
drag, startPoint x: 426, startPoint y: 238, endPoint x: 414, endPoint y: 264, distance: 28.7
click at [414, 264] on div "Assam Spiced Fish Curry" at bounding box center [485, 259] width 267 height 15
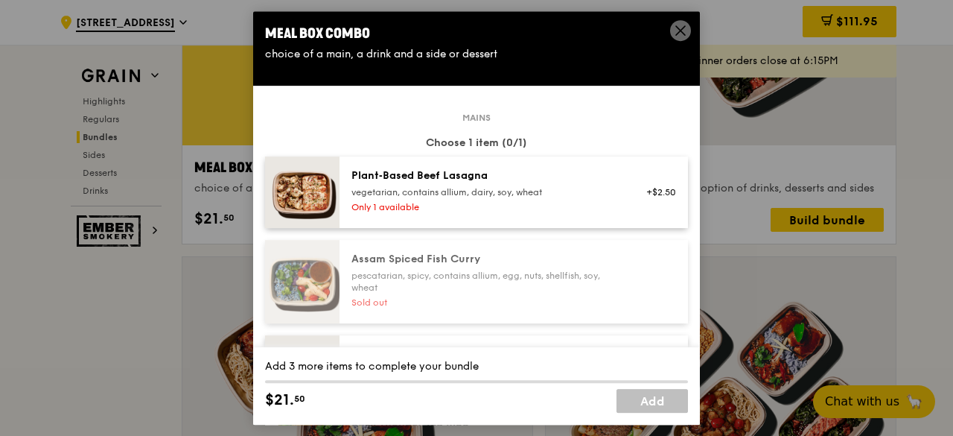
click at [479, 206] on div "Only 1 available" at bounding box center [485, 207] width 267 height 12
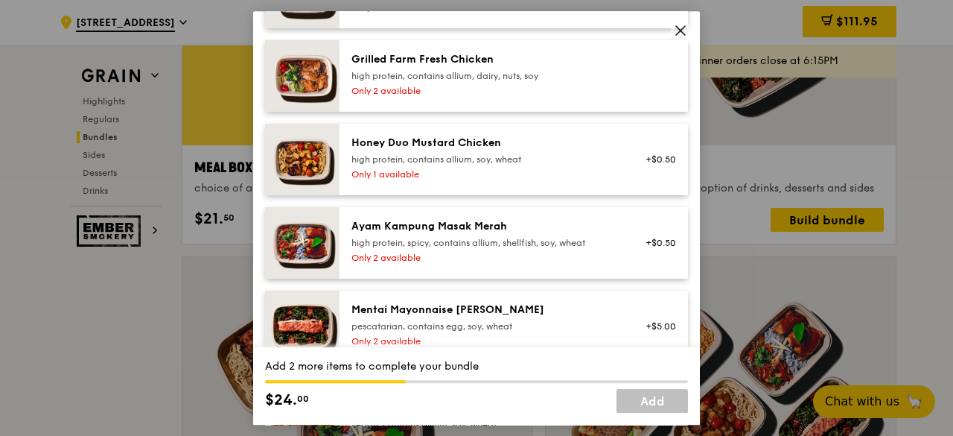
click at [470, 266] on div "Ayam Kampung Masak Merah high protein, spicy, contains allium, shellfish, soy, …" at bounding box center [485, 243] width 285 height 48
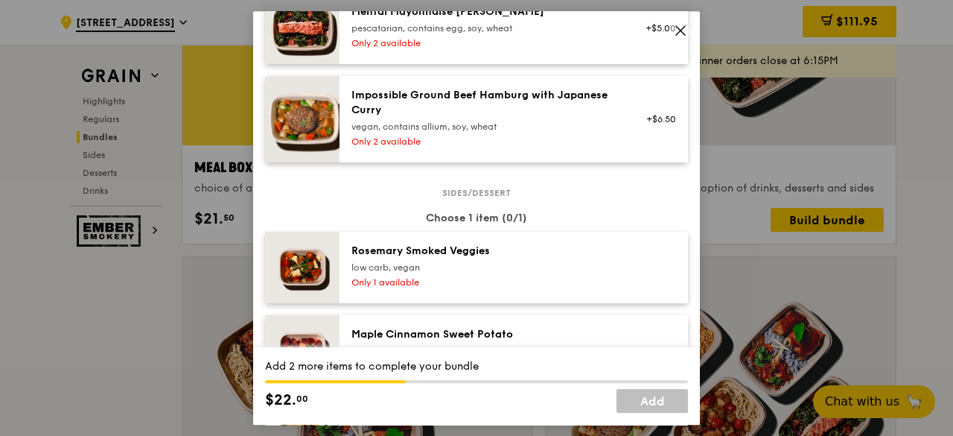
click at [463, 267] on div "low carb, vegan" at bounding box center [485, 267] width 267 height 12
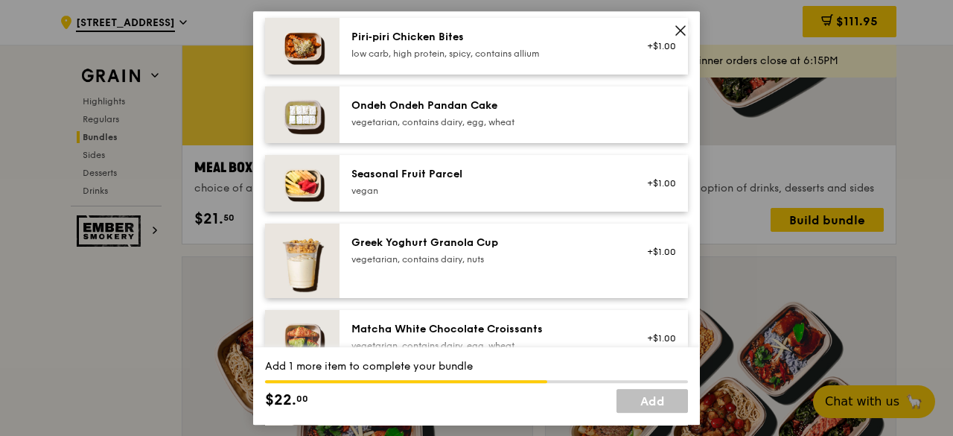
click at [496, 246] on div "Greek Yoghurt Granola Cup" at bounding box center [485, 242] width 267 height 15
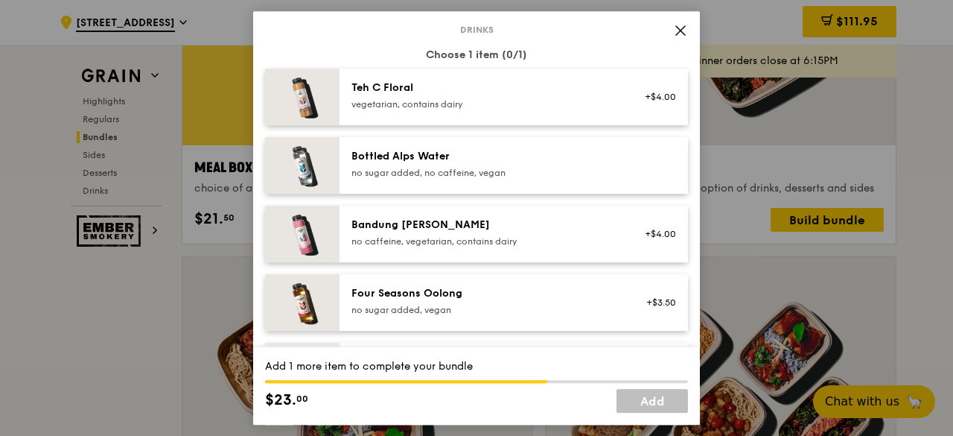
click at [492, 243] on div "no caffeine, vegetarian, contains dairy" at bounding box center [485, 241] width 267 height 12
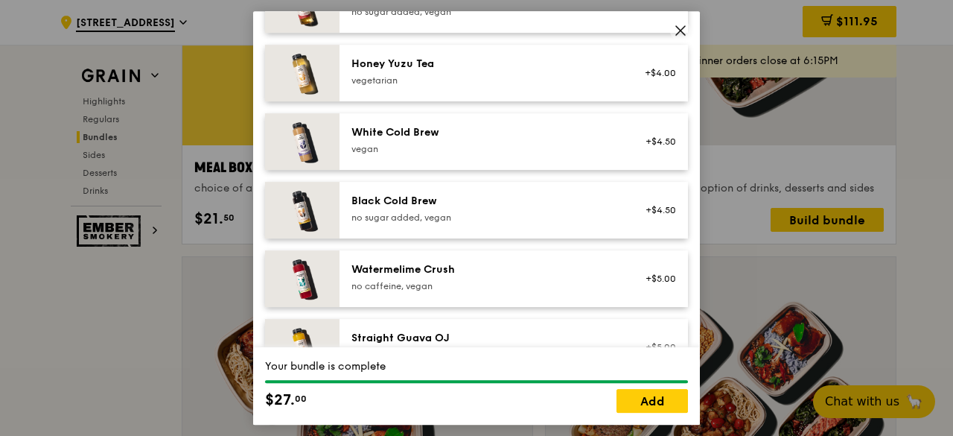
scroll to position [2011, 0]
click at [641, 399] on link "Add" at bounding box center [652, 401] width 71 height 24
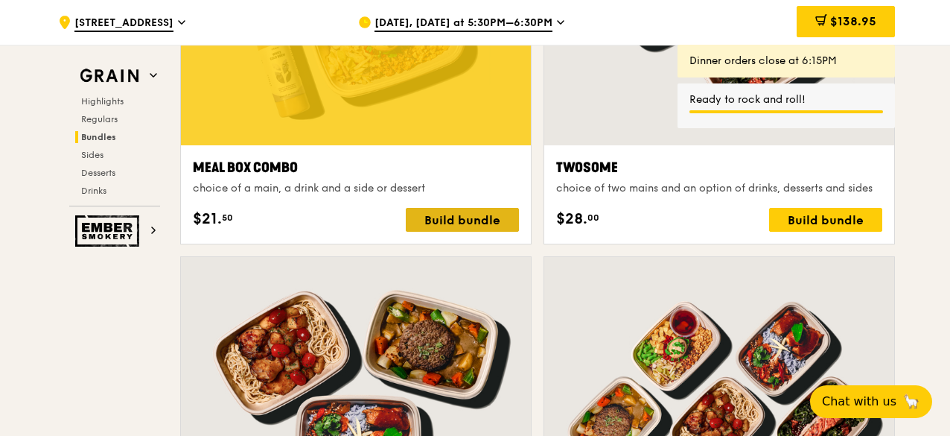
click at [453, 226] on div "Build bundle" at bounding box center [462, 220] width 113 height 24
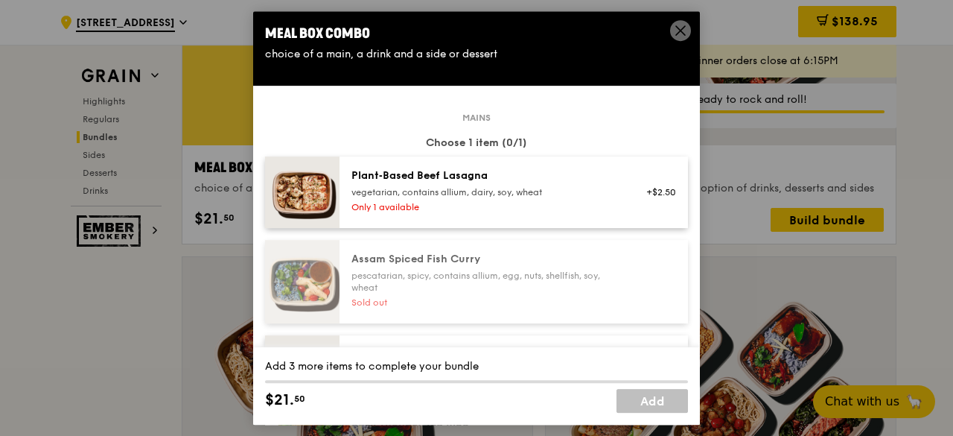
click at [422, 197] on div "Plant‑Based Beef Lasagna vegetarian, contains allium, dairy, soy, wheat Only 1 …" at bounding box center [485, 192] width 285 height 48
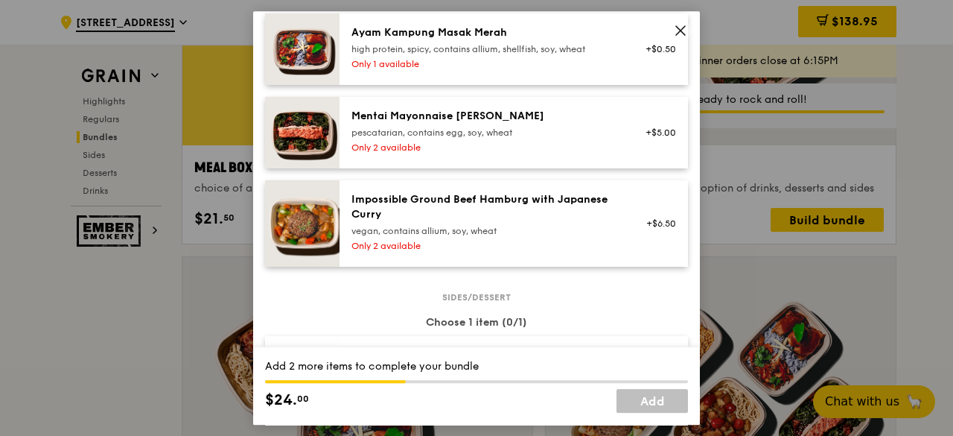
scroll to position [670, 0]
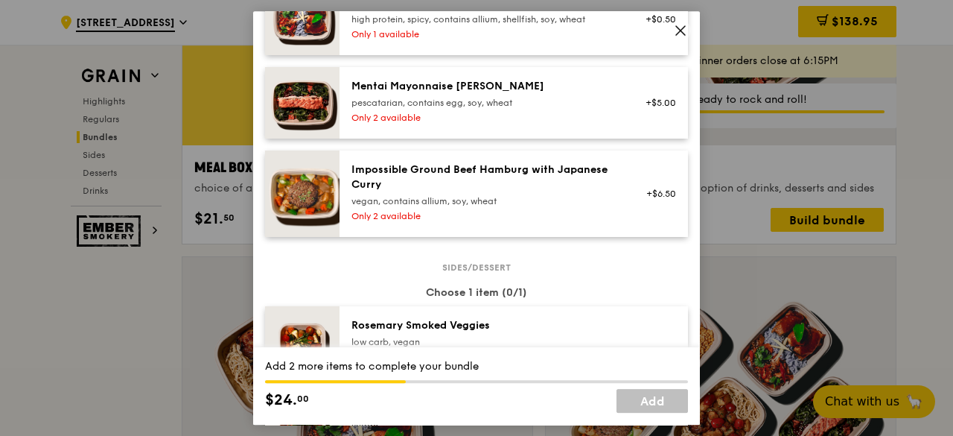
click at [439, 310] on div "Rosemary Smoked Veggies low carb, vegan Only 1 available" at bounding box center [514, 341] width 349 height 71
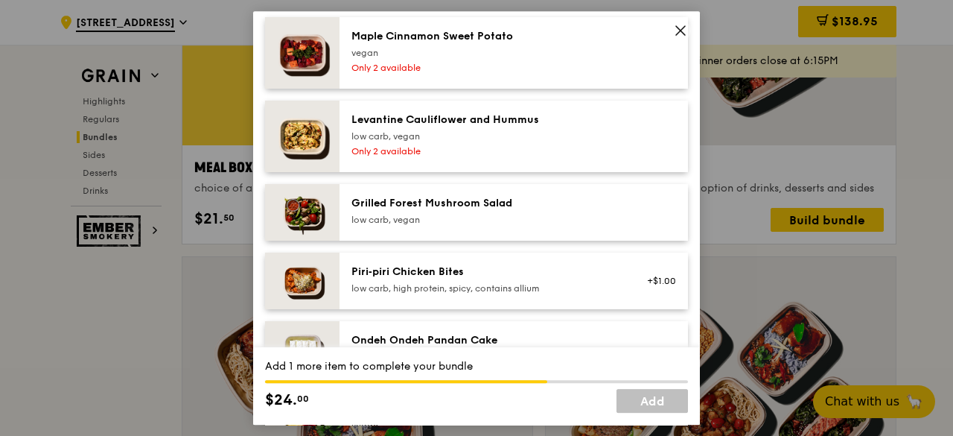
scroll to position [1341, 0]
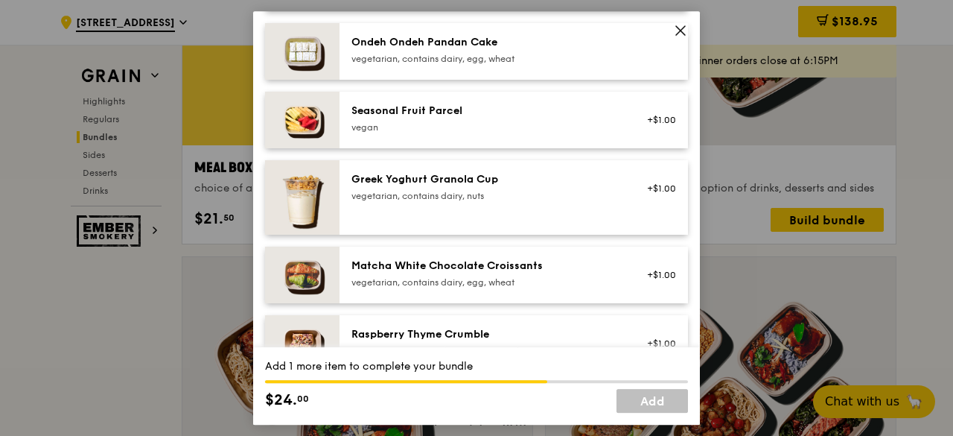
click at [470, 247] on div "Matcha White Chocolate Croissants vegetarian, contains dairy, egg, wheat +$1.00" at bounding box center [514, 275] width 349 height 57
click at [465, 270] on div "Matcha White Chocolate Croissants" at bounding box center [485, 265] width 267 height 15
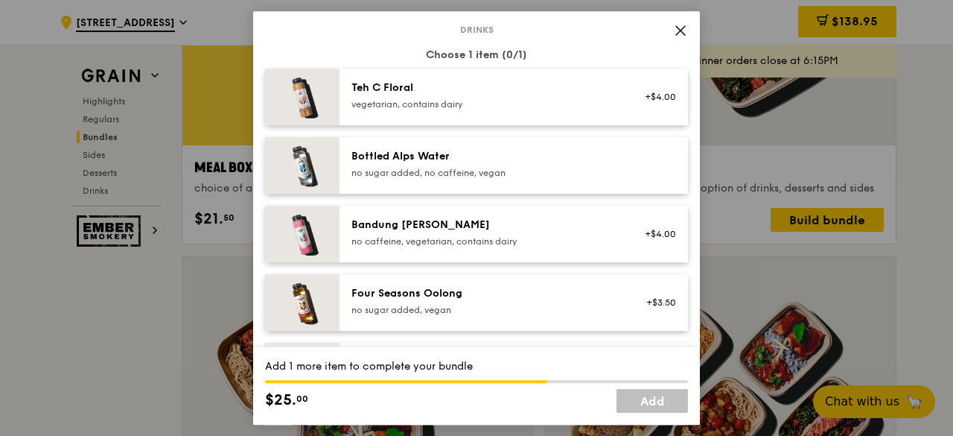
click at [575, 305] on div "no sugar added, vegan" at bounding box center [485, 310] width 267 height 12
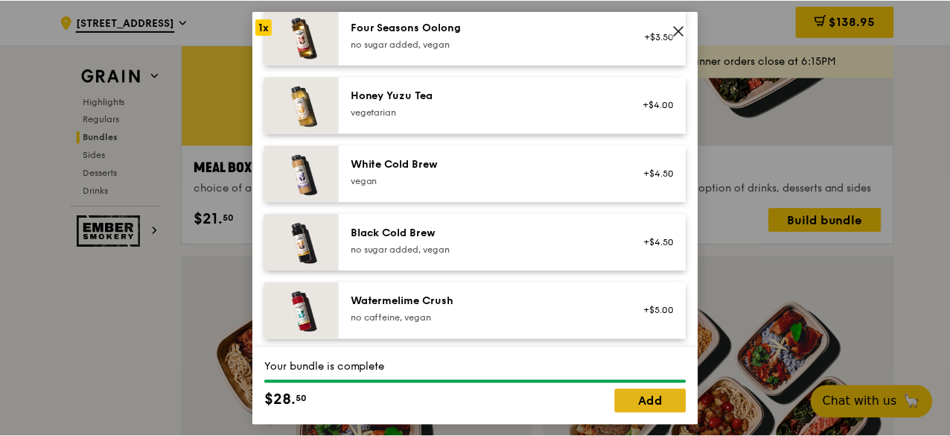
scroll to position [2011, 0]
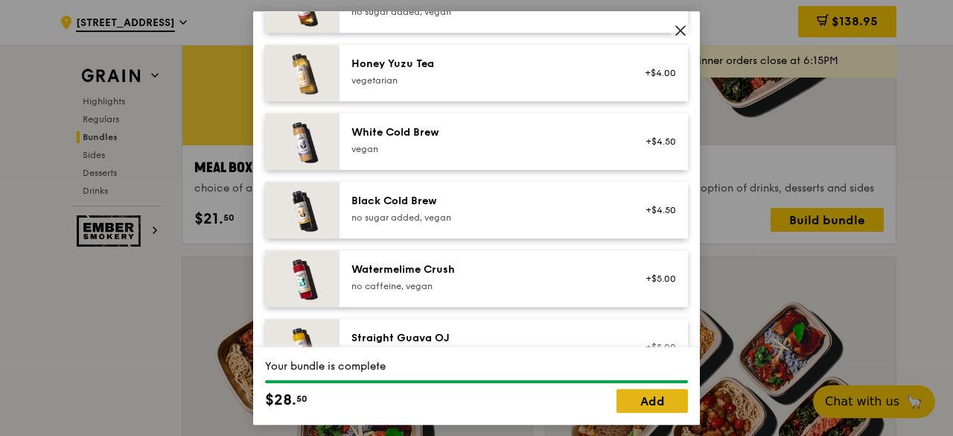
click at [649, 393] on link "Add" at bounding box center [652, 401] width 71 height 24
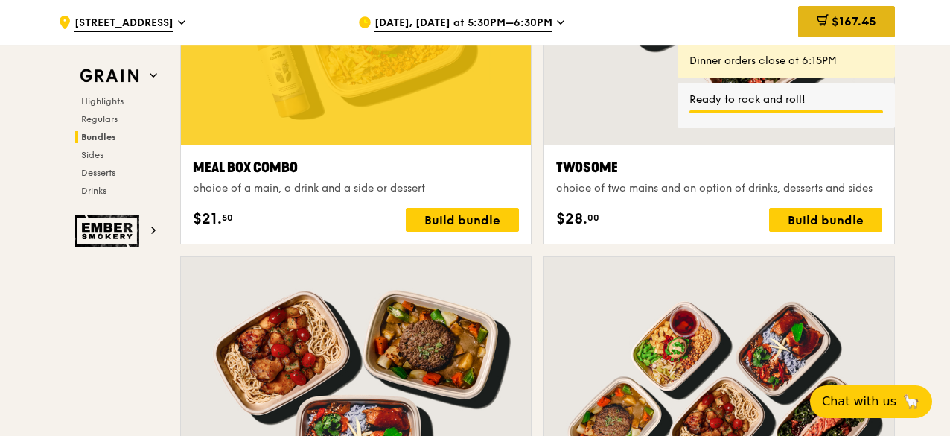
click at [834, 18] on span "$167.45" at bounding box center [854, 21] width 45 height 14
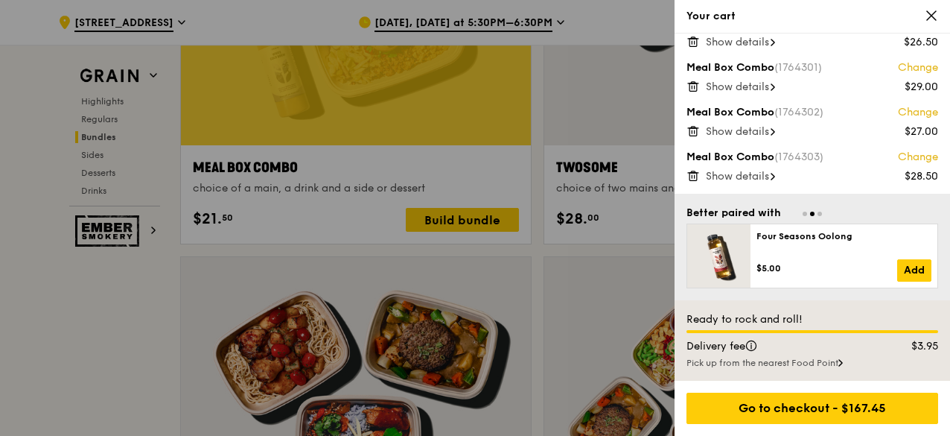
scroll to position [2497, 0]
